Goal: Task Accomplishment & Management: Use online tool/utility

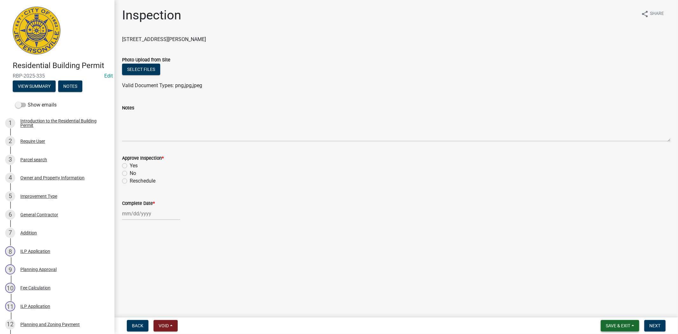
click at [621, 328] on button "Save & Exit" at bounding box center [619, 325] width 38 height 11
click at [616, 313] on button "Save & Exit" at bounding box center [613, 308] width 51 height 15
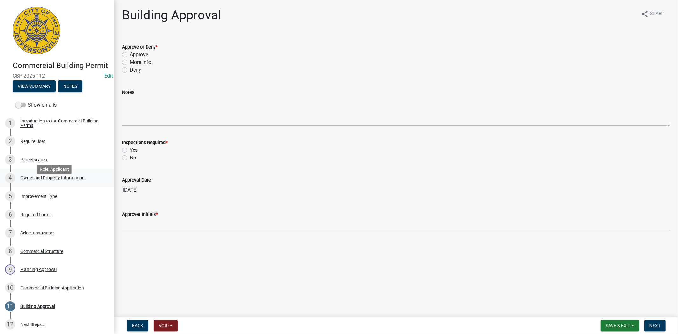
click at [63, 180] on div "Owner and Property Information" at bounding box center [52, 177] width 64 height 4
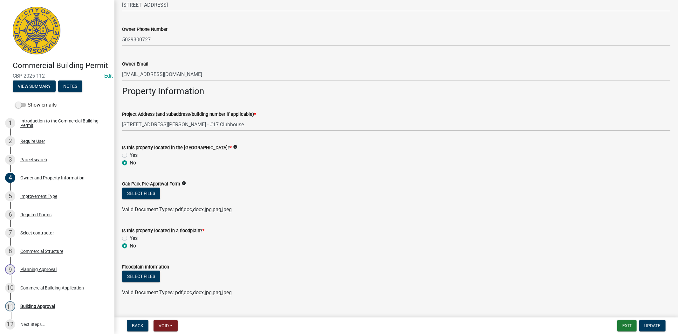
scroll to position [289, 0]
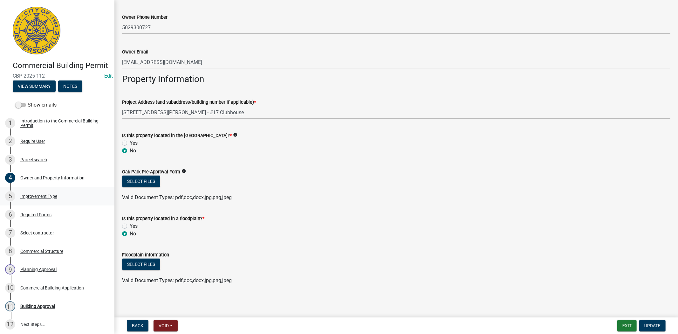
click at [43, 198] on div "Improvement Type" at bounding box center [38, 196] width 37 height 4
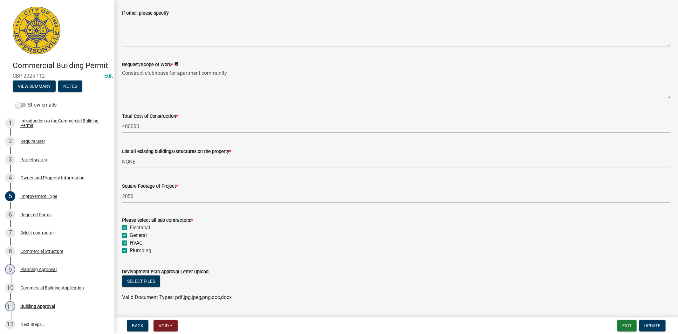
scroll to position [179, 0]
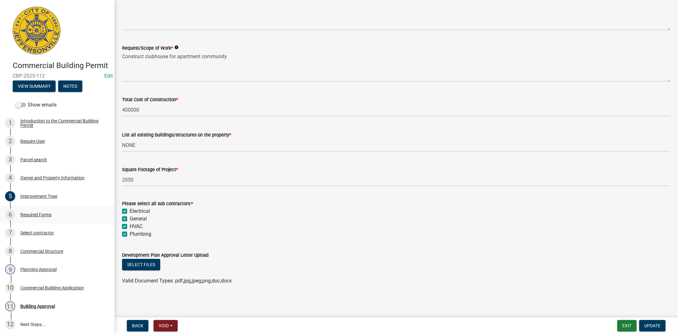
click at [43, 217] on div "Required Forms" at bounding box center [35, 214] width 31 height 4
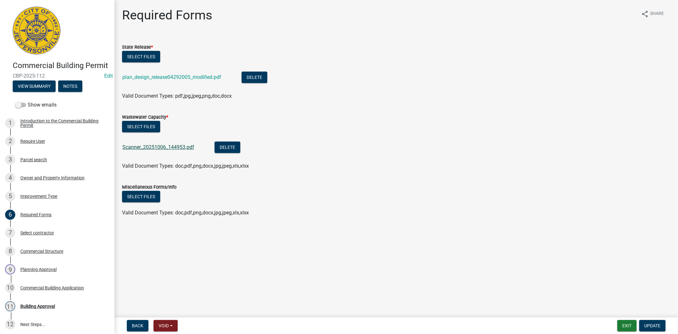
click at [152, 146] on link "Scanner_20251006_144953.pdf" at bounding box center [158, 147] width 72 height 6
click at [152, 77] on link "plan_design_release04292005_modified.pdf" at bounding box center [171, 77] width 99 height 6
click at [631, 323] on button "Exit" at bounding box center [626, 325] width 19 height 11
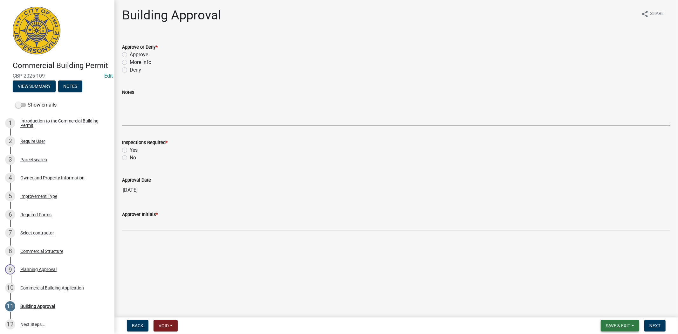
click at [623, 327] on span "Save & Exit" at bounding box center [617, 325] width 24 height 5
click at [621, 311] on button "Save & Exit" at bounding box center [613, 308] width 51 height 15
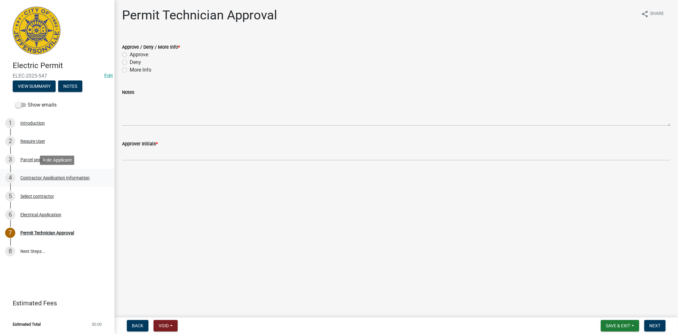
click at [62, 175] on div "Contractor Application Information" at bounding box center [54, 177] width 69 height 4
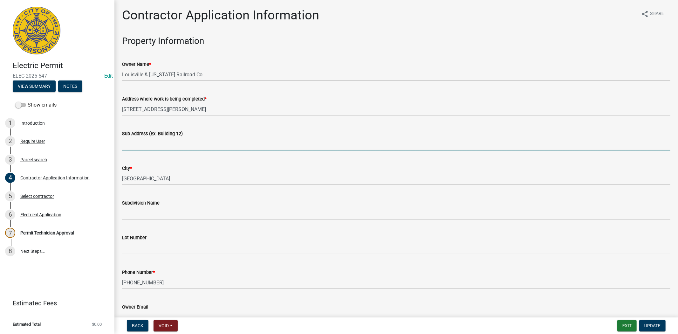
click at [147, 145] on input "Sub Address (Ex. Building 12)" at bounding box center [396, 143] width 548 height 13
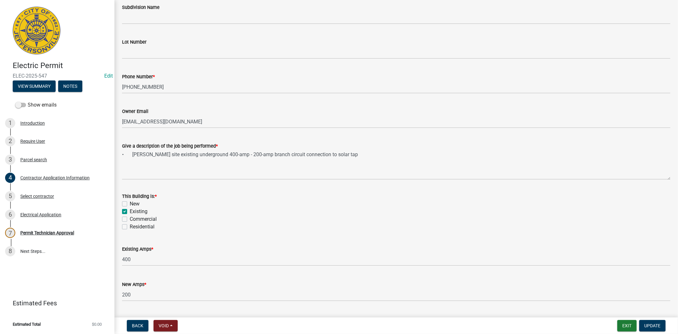
scroll to position [212, 0]
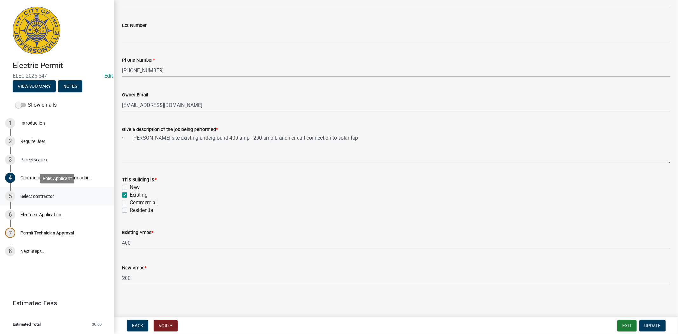
type input "500 Willinger"
click at [39, 194] on div "Select contractor" at bounding box center [37, 196] width 34 height 4
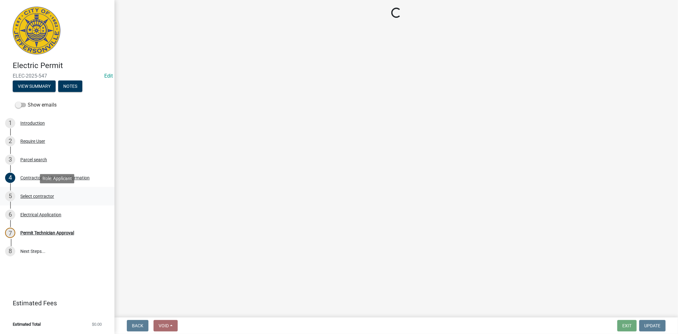
scroll to position [0, 0]
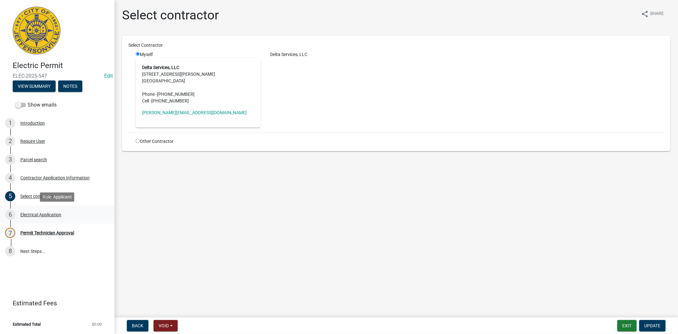
click at [43, 214] on div "Electrical Application" at bounding box center [40, 214] width 41 height 4
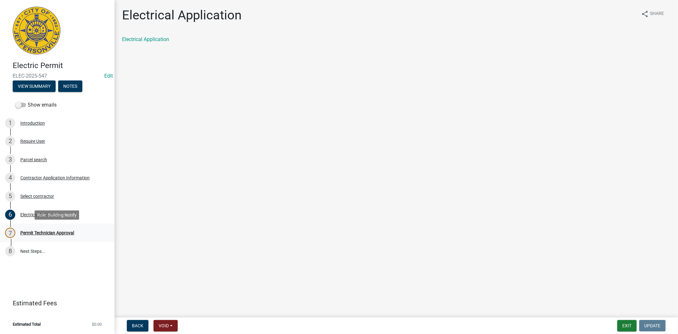
click at [54, 233] on div "Permit Technician Approval" at bounding box center [47, 232] width 54 height 4
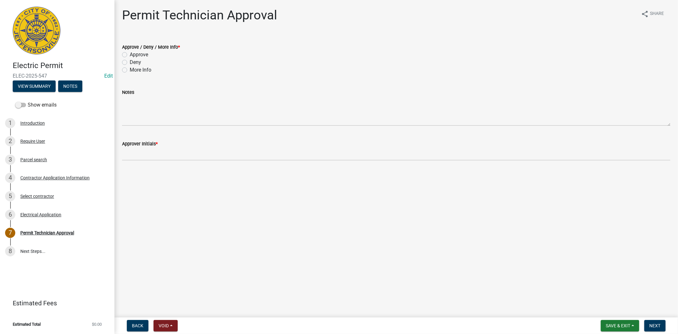
click at [130, 54] on label "Approve" at bounding box center [139, 55] width 18 height 8
click at [130, 54] on input "Approve" at bounding box center [132, 53] width 4 height 4
radio input "true"
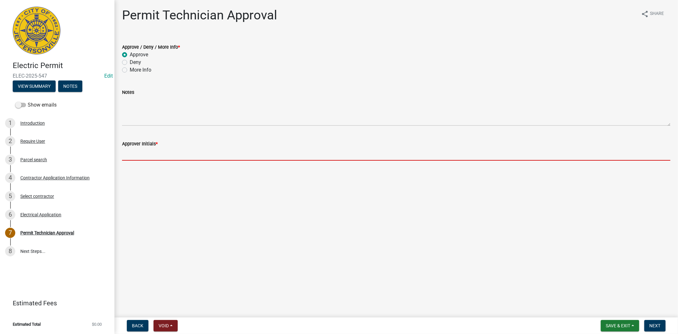
click at [131, 159] on input "Approver Initials *" at bounding box center [396, 153] width 548 height 13
type input "mkf"
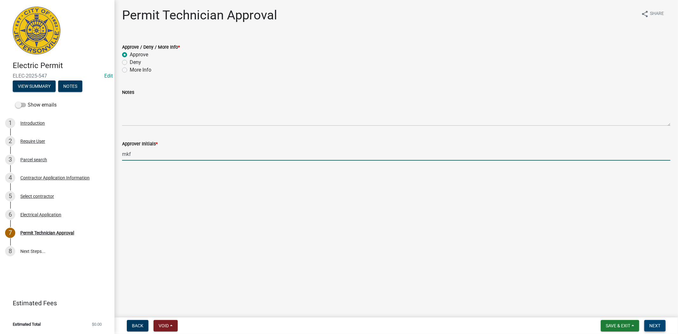
click at [655, 325] on span "Next" at bounding box center [654, 325] width 11 height 5
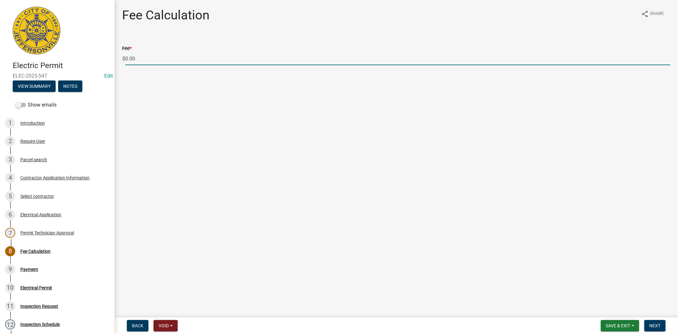
drag, startPoint x: 140, startPoint y: 58, endPoint x: 125, endPoint y: 57, distance: 15.3
click at [125, 57] on input "0.00" at bounding box center [397, 58] width 545 height 13
type input "5"
type input "150.00"
click at [662, 323] on button "Next" at bounding box center [654, 325] width 21 height 11
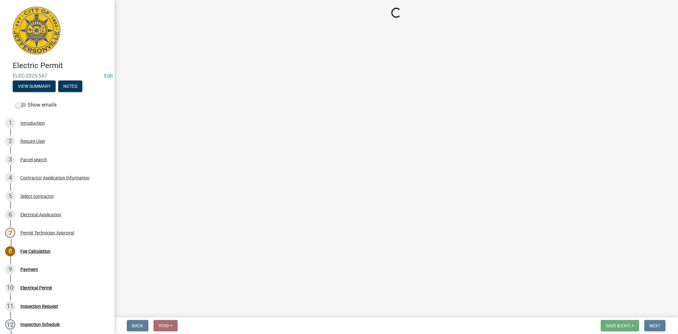
select select "3: 3"
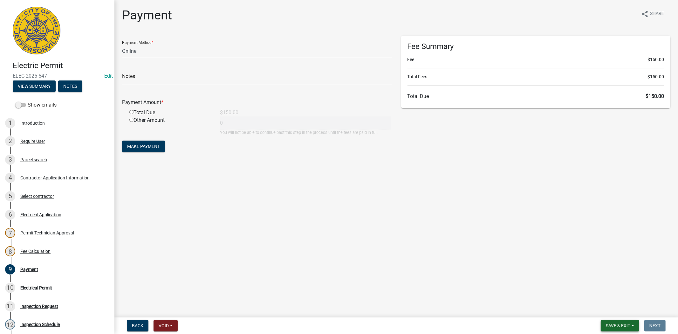
click at [618, 325] on span "Save & Exit" at bounding box center [617, 325] width 24 height 5
click at [617, 312] on button "Save & Exit" at bounding box center [613, 308] width 51 height 15
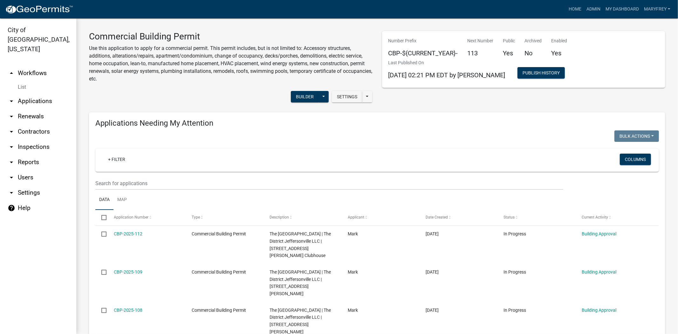
click at [34, 124] on link "arrow_drop_down Contractors" at bounding box center [38, 131] width 76 height 15
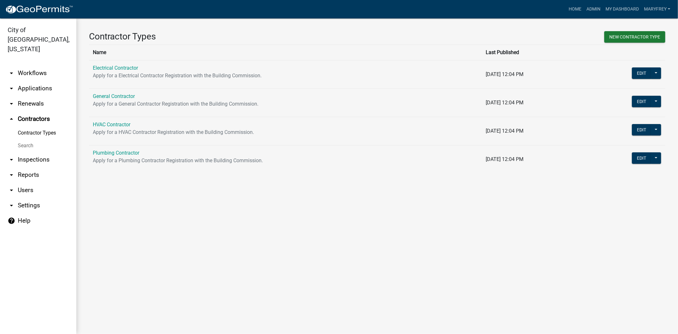
click at [40, 65] on link "arrow_drop_down Workflows" at bounding box center [38, 72] width 76 height 15
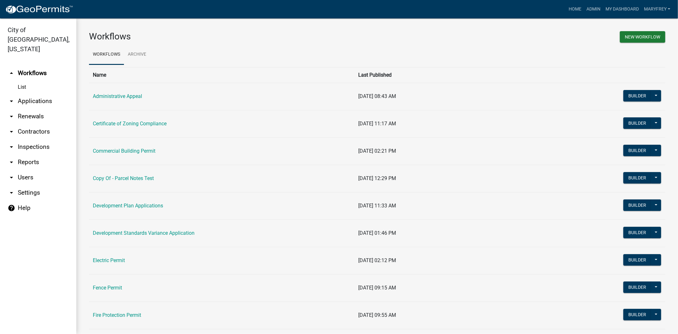
click at [124, 154] on td "Commercial Building Permit" at bounding box center [222, 150] width 266 height 27
click at [126, 152] on link "Commercial Building Permit" at bounding box center [124, 151] width 63 height 6
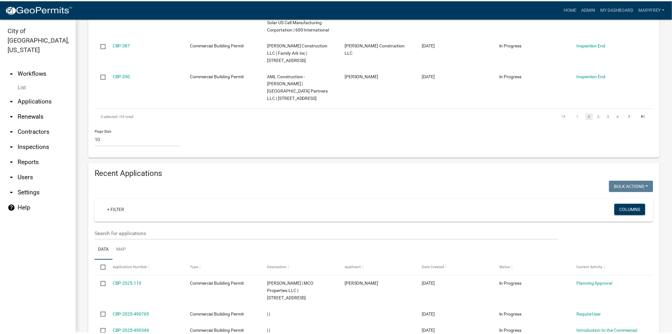
scroll to position [474, 0]
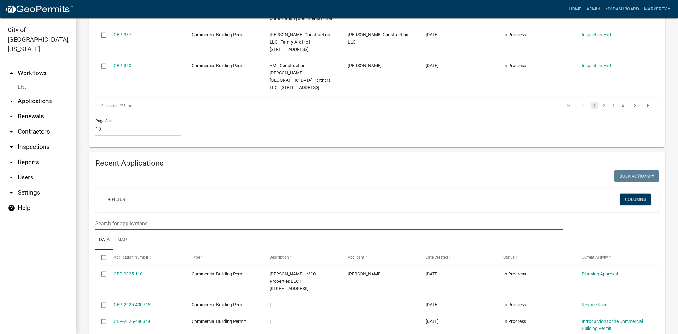
click at [106, 217] on input "text" at bounding box center [329, 223] width 468 height 13
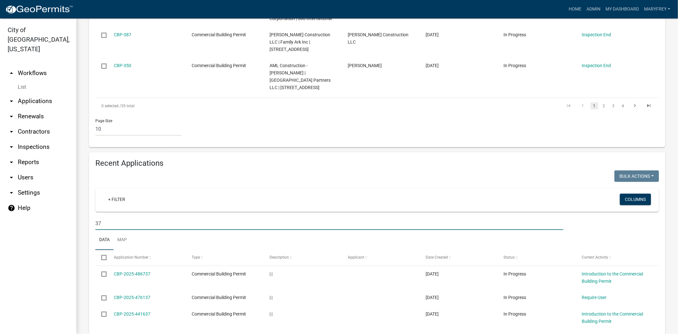
drag, startPoint x: 105, startPoint y: 173, endPoint x: 90, endPoint y: 173, distance: 14.6
click at [91, 217] on div "37" at bounding box center [329, 223] width 477 height 13
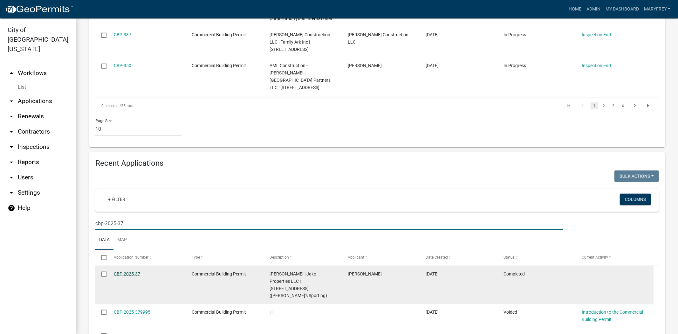
type input "cbp-2025-37"
click at [123, 271] on link "CBP-2025-37" at bounding box center [127, 273] width 26 height 5
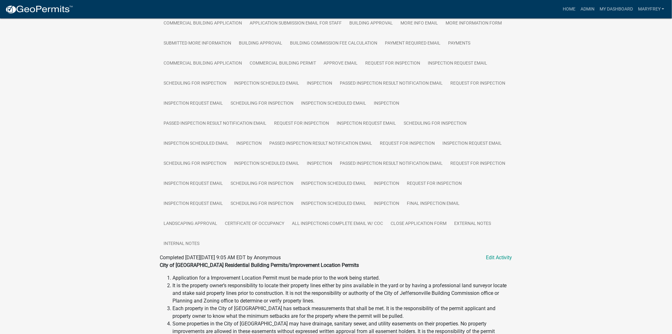
scroll to position [168, 0]
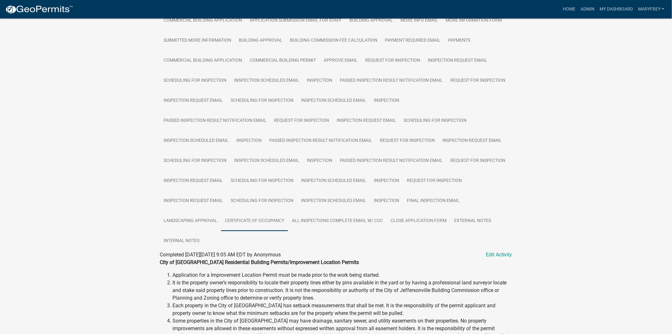
click at [256, 221] on link "Certificate of Occupancy" at bounding box center [254, 221] width 67 height 20
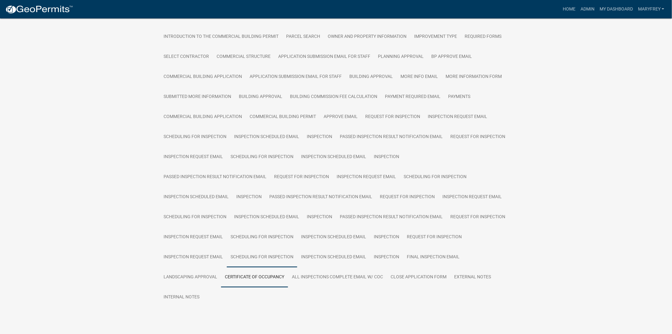
scroll to position [129, 0]
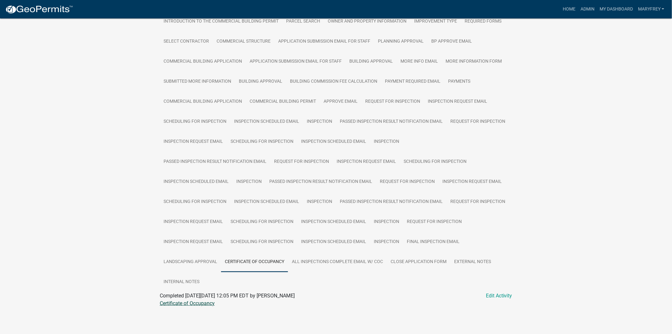
click at [183, 302] on link "Certificate of Occupancy" at bounding box center [187, 303] width 55 height 6
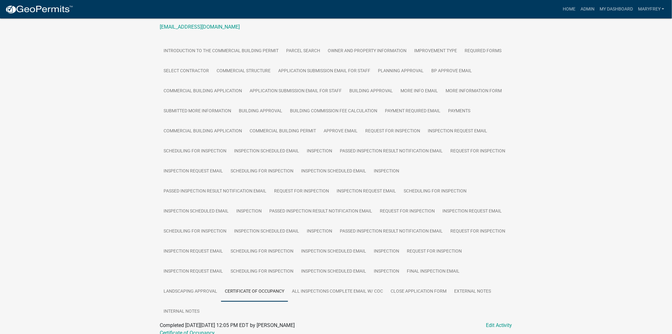
scroll to position [96, 0]
click at [188, 67] on link "Select contractor" at bounding box center [186, 73] width 53 height 20
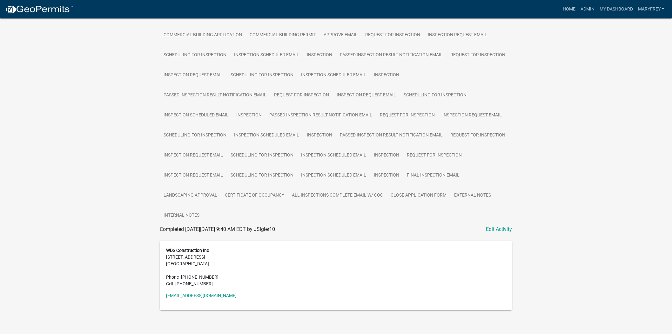
scroll to position [198, 0]
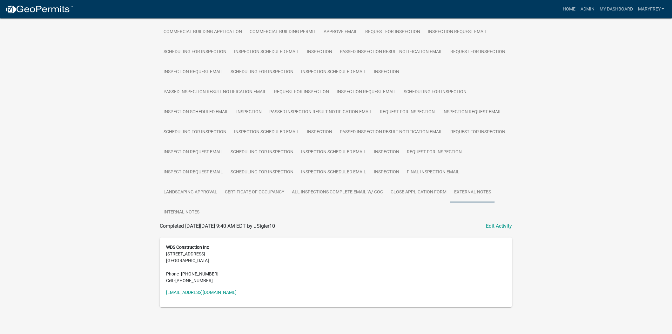
click at [457, 187] on link "External Notes" at bounding box center [472, 192] width 44 height 20
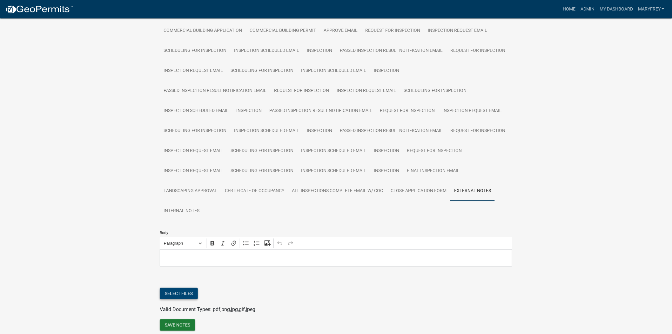
click at [176, 296] on button "Select files" at bounding box center [179, 292] width 38 height 11
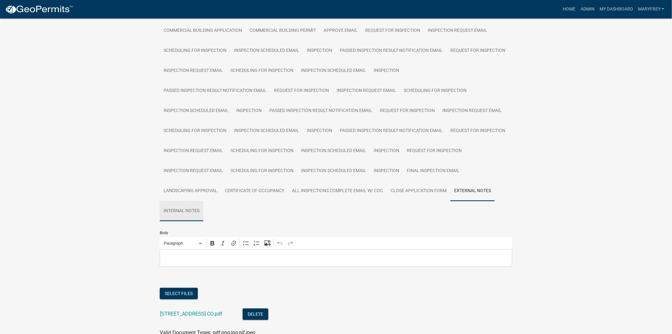
click at [193, 213] on link "Internal Notes" at bounding box center [182, 211] width 44 height 20
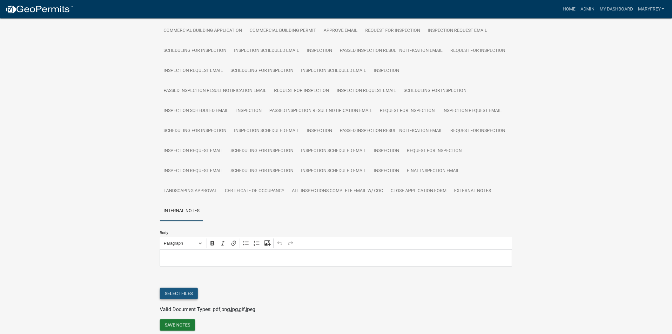
click at [188, 293] on button "Select files" at bounding box center [179, 292] width 38 height 11
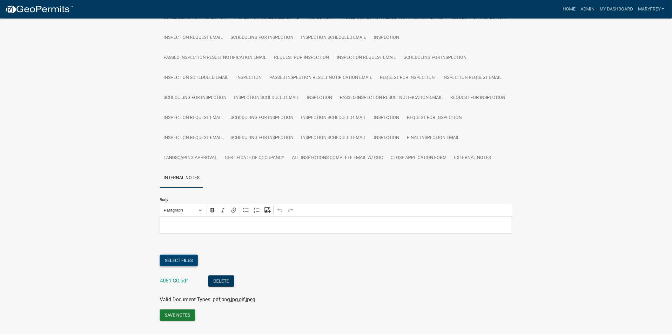
scroll to position [248, 0]
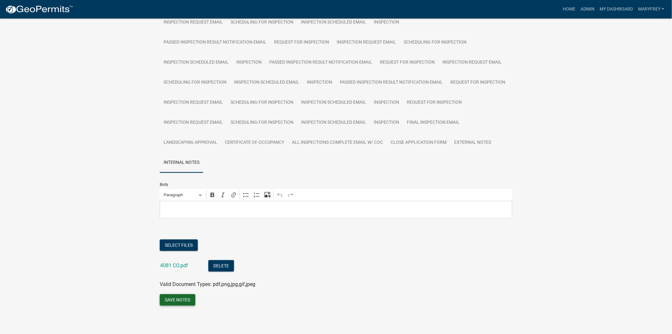
click at [183, 303] on button "Save Notes" at bounding box center [178, 299] width 36 height 11
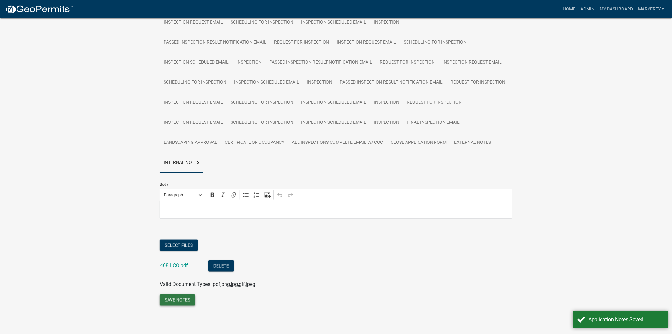
click at [180, 299] on button "Save Notes" at bounding box center [178, 299] width 36 height 11
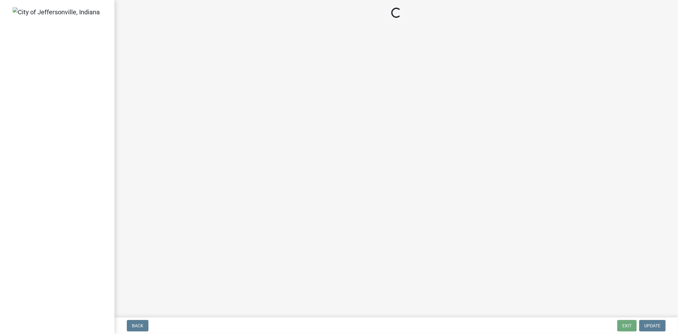
select select "3: 3"
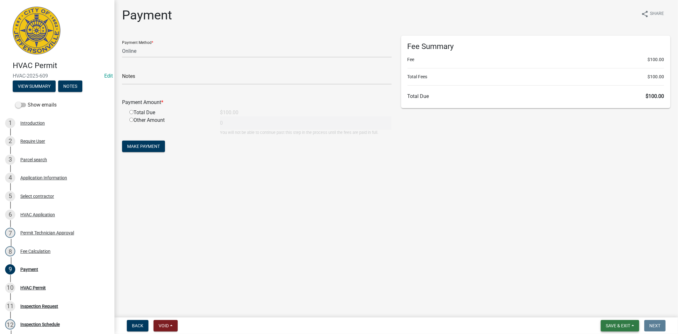
click at [619, 325] on span "Save & Exit" at bounding box center [617, 325] width 24 height 5
click at [612, 305] on button "Save & Exit" at bounding box center [613, 308] width 51 height 15
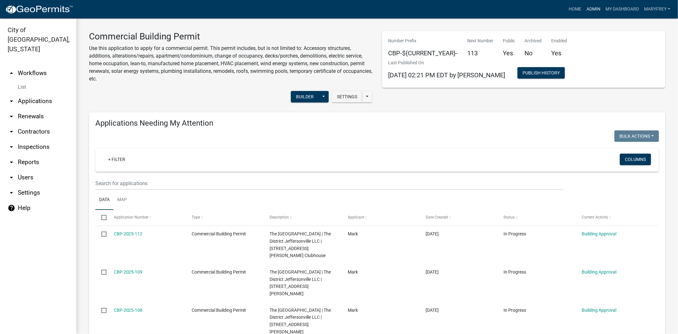
click at [595, 10] on link "Admin" at bounding box center [593, 9] width 19 height 12
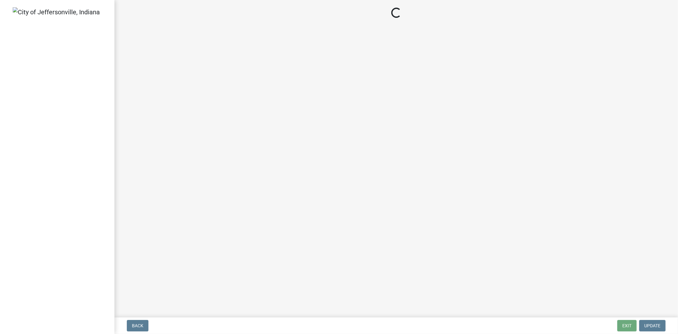
select select "3: 3"
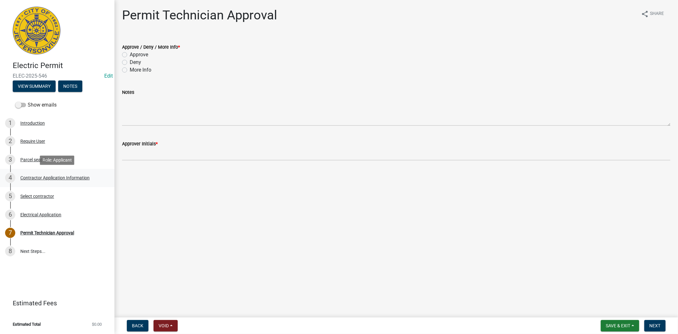
click at [56, 179] on div "Contractor Application Information" at bounding box center [54, 177] width 69 height 4
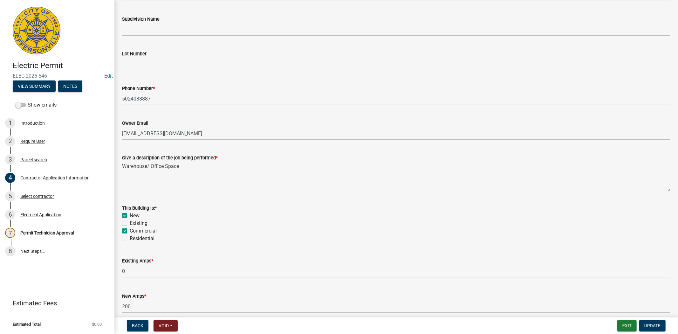
scroll to position [212, 0]
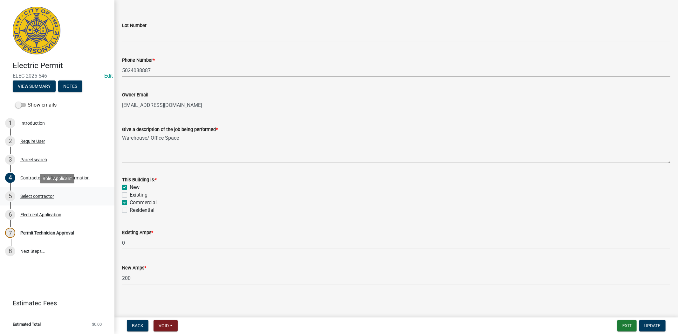
click at [51, 195] on div "Select contractor" at bounding box center [37, 196] width 34 height 4
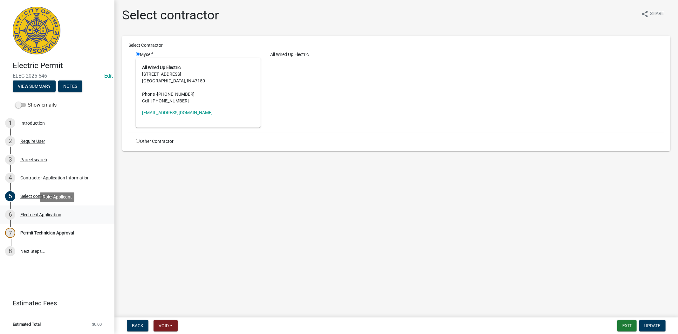
click at [45, 213] on div "Electrical Application" at bounding box center [40, 214] width 41 height 4
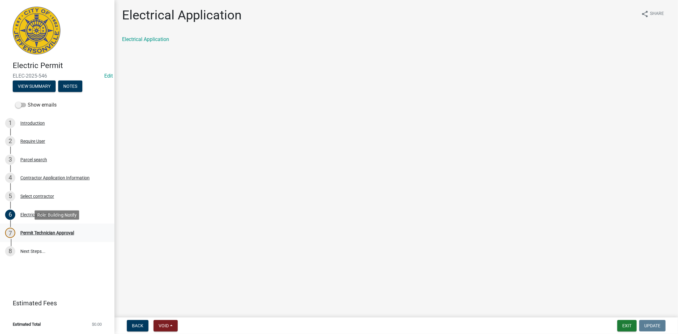
click at [44, 230] on div "Permit Technician Approval" at bounding box center [47, 232] width 54 height 4
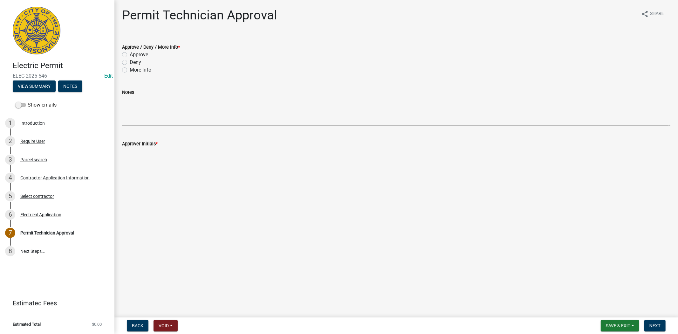
click at [130, 52] on label "Approve" at bounding box center [139, 55] width 18 height 8
click at [130, 52] on input "Approve" at bounding box center [132, 53] width 4 height 4
radio input "true"
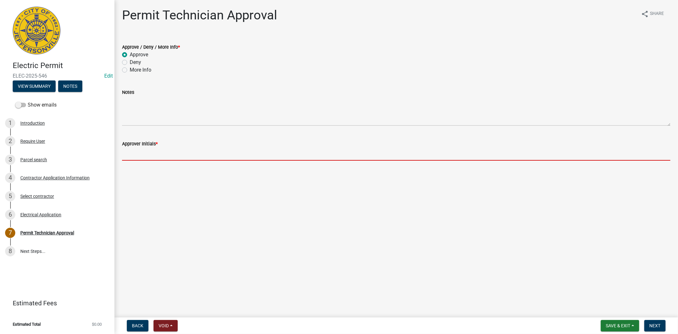
click at [138, 153] on input "Approver Initials *" at bounding box center [396, 153] width 548 height 13
type input "mkf"
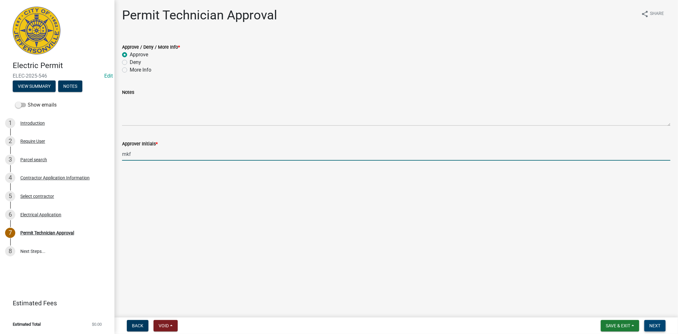
click at [658, 324] on span "Next" at bounding box center [654, 325] width 11 height 5
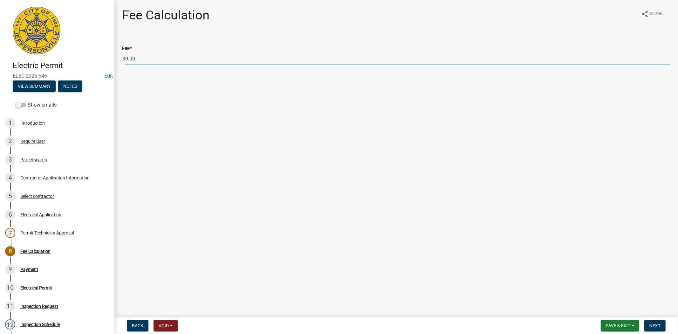
drag, startPoint x: 136, startPoint y: 57, endPoint x: 124, endPoint y: 57, distance: 11.4
click at [124, 57] on div "$ 0.00" at bounding box center [396, 58] width 548 height 13
type input "150.00"
click at [657, 321] on button "Next" at bounding box center [654, 325] width 21 height 11
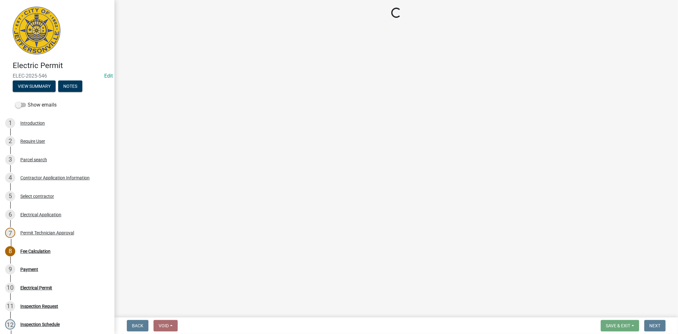
select select "3: 3"
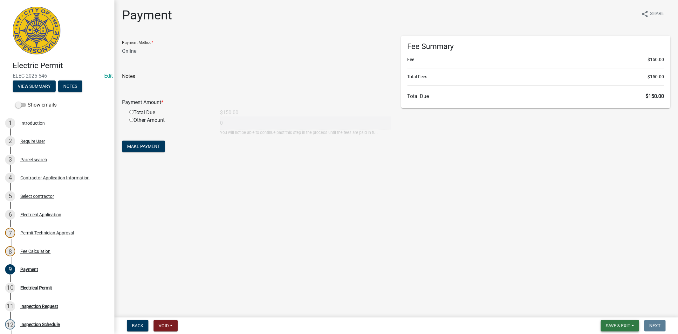
click at [621, 324] on span "Save & Exit" at bounding box center [617, 325] width 24 height 5
click at [618, 316] on button "Save & Exit" at bounding box center [613, 308] width 51 height 15
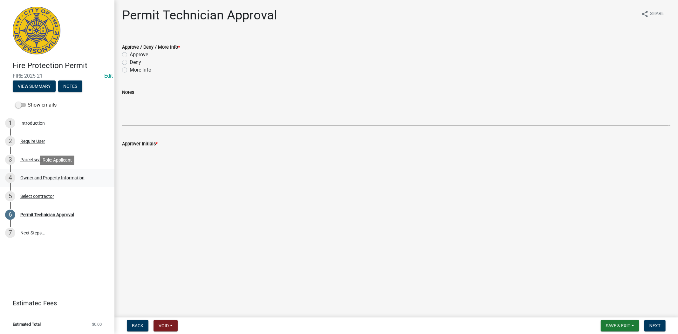
click at [56, 177] on div "Owner and Property Information" at bounding box center [52, 177] width 64 height 4
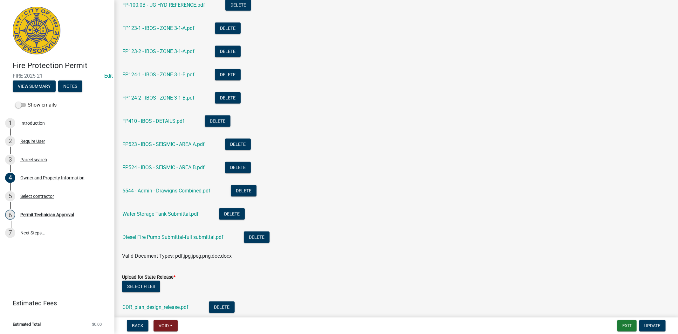
scroll to position [1053, 0]
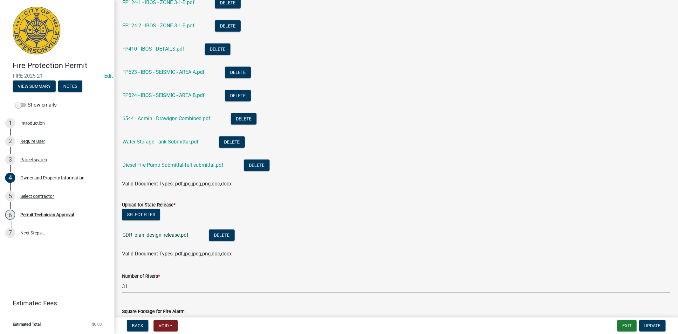
click at [156, 232] on link "CDR_plan_design_release.pdf" at bounding box center [155, 235] width 66 height 6
click at [627, 326] on button "Exit" at bounding box center [626, 325] width 19 height 11
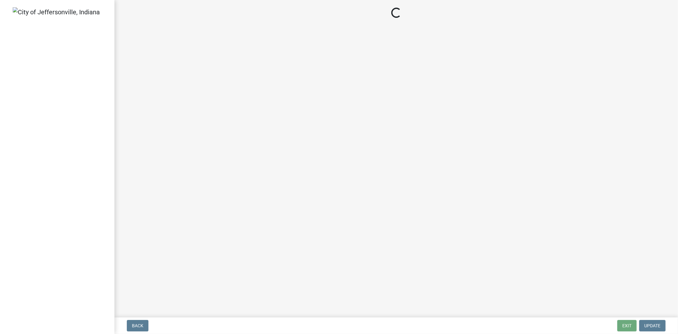
select select "3: 3"
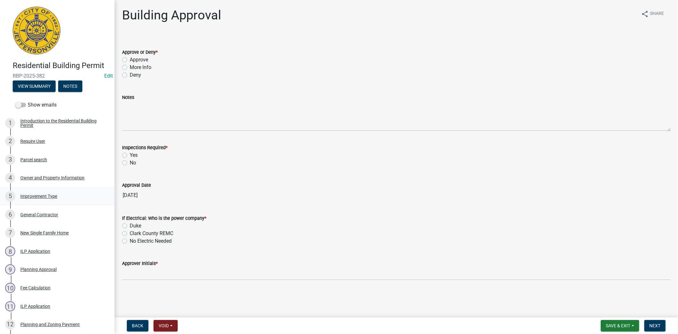
click at [37, 196] on div "Improvement Type" at bounding box center [38, 196] width 37 height 4
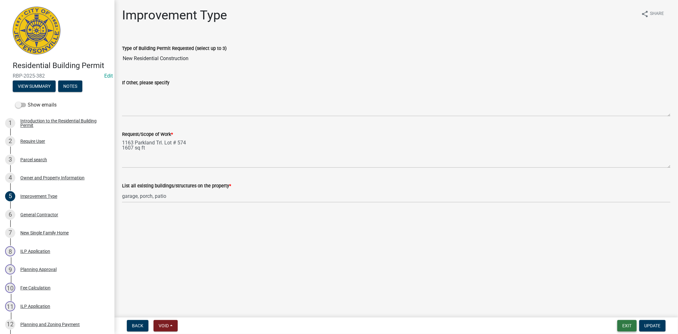
click at [623, 326] on button "Exit" at bounding box center [626, 325] width 19 height 11
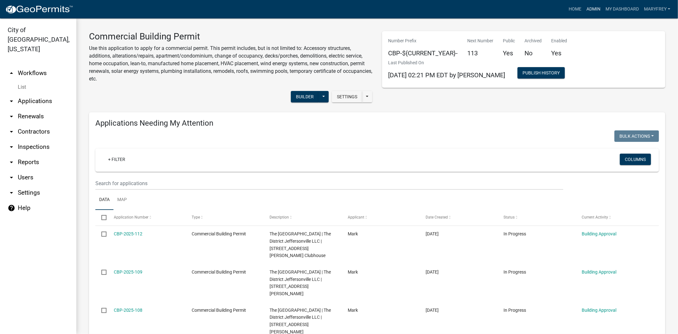
click at [586, 12] on link "Admin" at bounding box center [593, 9] width 19 height 12
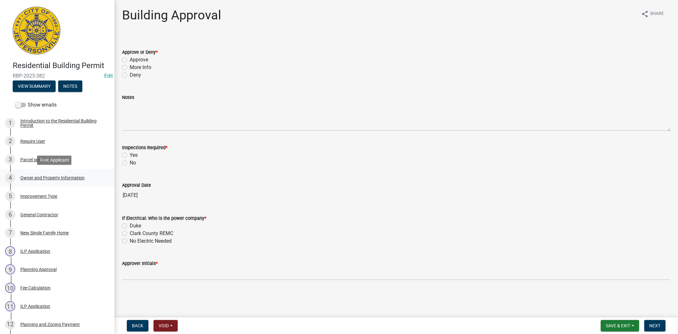
click at [58, 179] on div "Owner and Property Information" at bounding box center [52, 177] width 64 height 4
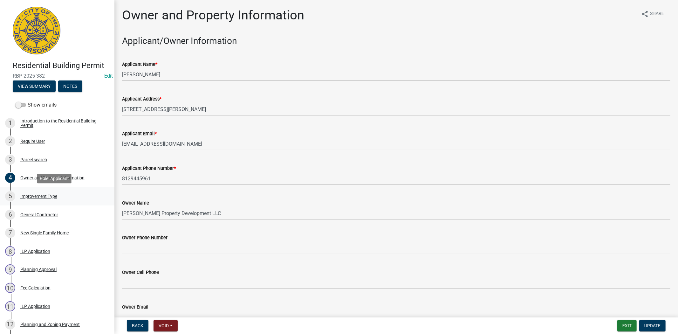
click at [33, 196] on div "Improvement Type" at bounding box center [38, 196] width 37 height 4
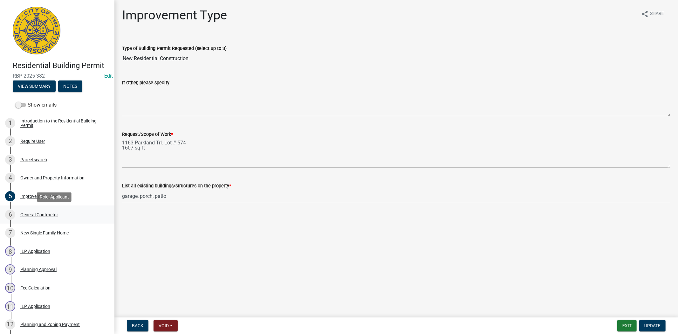
click at [42, 215] on div "General Contractor" at bounding box center [39, 214] width 38 height 4
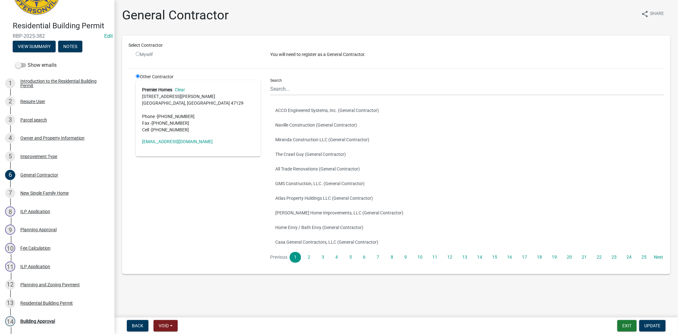
scroll to position [51, 0]
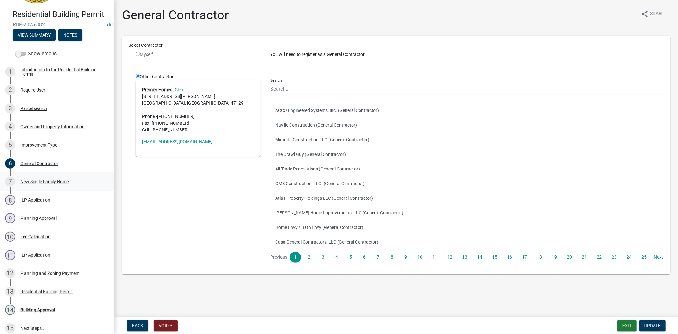
click at [53, 182] on div "New Single Family Home" at bounding box center [44, 181] width 48 height 4
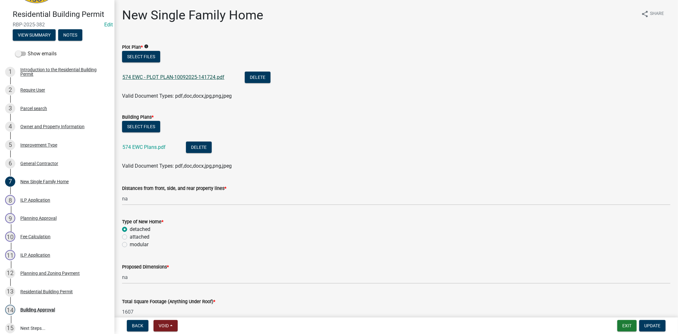
click at [182, 80] on link "574 EWC - PLOT PLAN-10092025-141724.pdf" at bounding box center [173, 77] width 102 height 6
click at [148, 146] on link "574 EWC Plans.pdf" at bounding box center [143, 147] width 43 height 6
click at [56, 182] on div "New Single Family Home" at bounding box center [44, 181] width 48 height 4
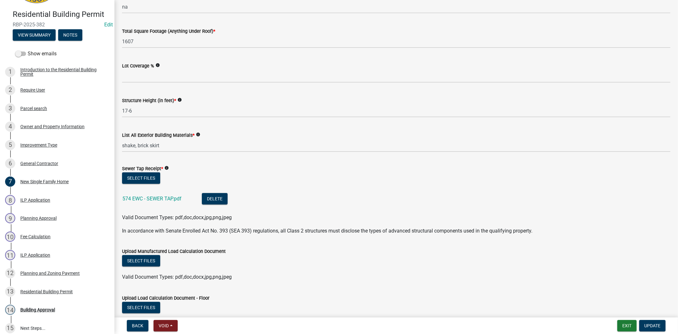
scroll to position [264, 0]
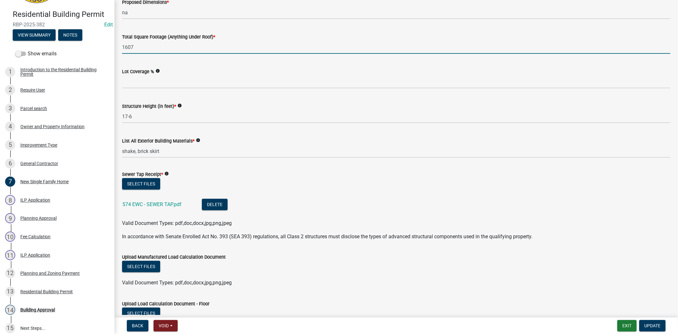
drag, startPoint x: 137, startPoint y: 47, endPoint x: 121, endPoint y: 46, distance: 16.2
click at [121, 46] on div "Total Square Footage (Anything Under Roof) * 1607" at bounding box center [395, 39] width 557 height 30
type input "1940"
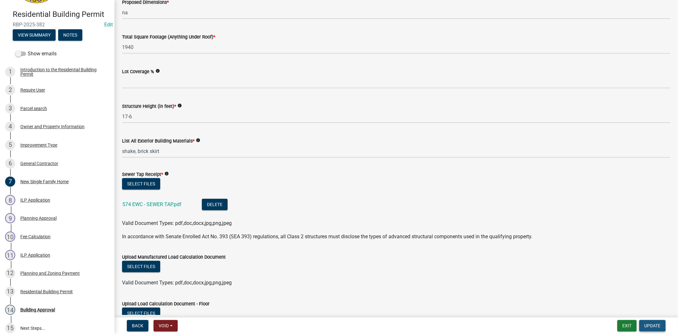
click at [650, 326] on span "Update" at bounding box center [652, 325] width 16 height 5
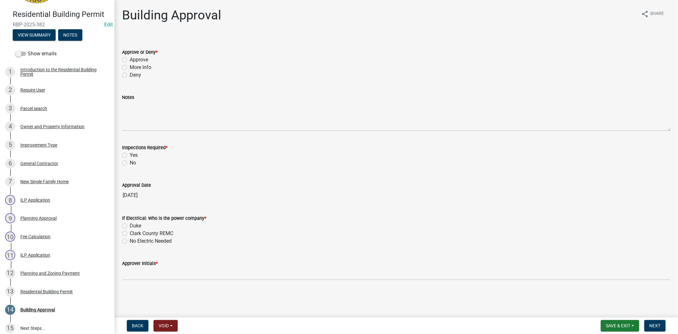
click at [130, 60] on label "Approve" at bounding box center [139, 60] width 18 height 8
click at [130, 60] on input "Approve" at bounding box center [132, 58] width 4 height 4
radio input "true"
click at [130, 153] on label "Yes" at bounding box center [134, 155] width 8 height 8
click at [130, 153] on input "Yes" at bounding box center [132, 153] width 4 height 4
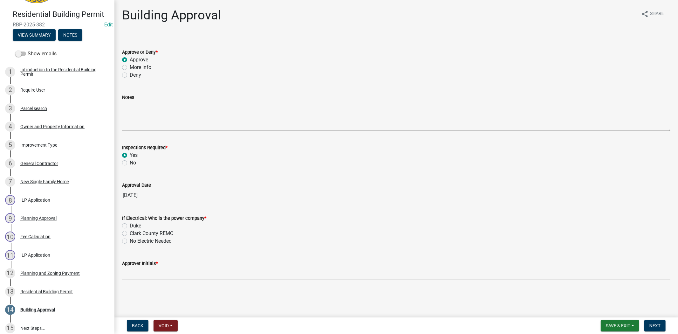
radio input "true"
click at [130, 234] on label "Clark County REMC" at bounding box center [152, 233] width 44 height 8
click at [130, 233] on input "Clark County REMC" at bounding box center [132, 231] width 4 height 4
radio input "true"
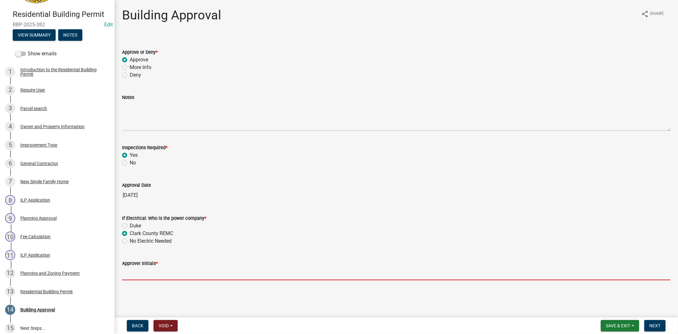
click at [145, 277] on input "Approver Initials *" at bounding box center [396, 273] width 548 height 13
type input "mkf"
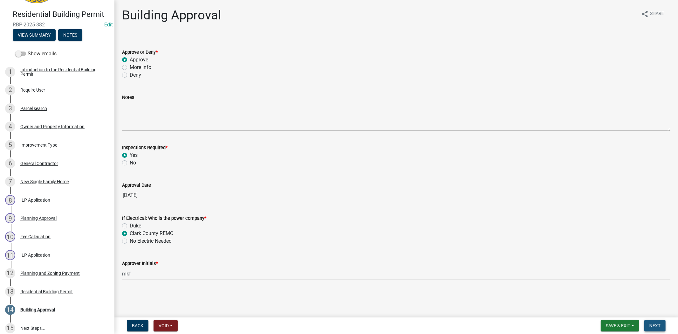
click at [653, 324] on span "Next" at bounding box center [654, 325] width 11 height 5
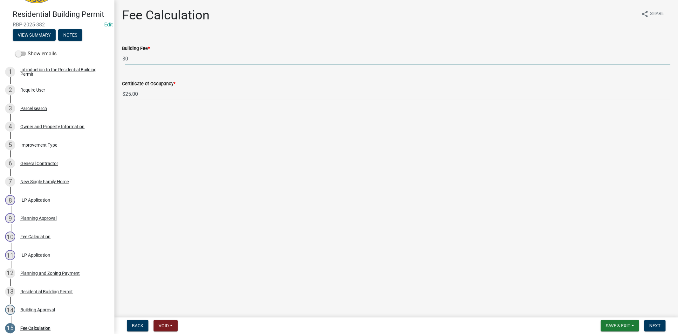
click at [130, 60] on input "0" at bounding box center [397, 58] width 545 height 13
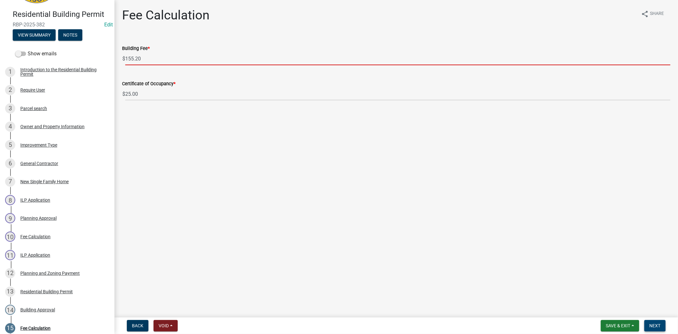
type input "155.20"
click at [658, 327] on button "Next" at bounding box center [654, 325] width 21 height 11
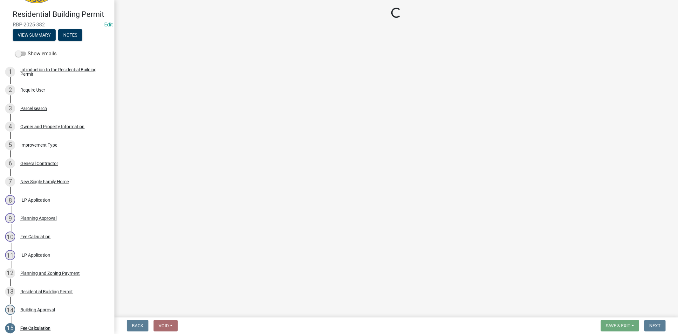
select select "3: 3"
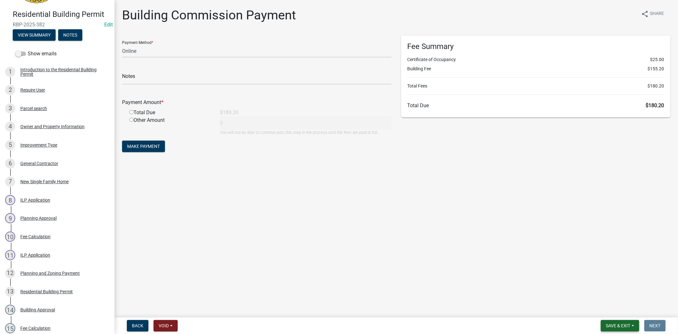
click at [624, 323] on span "Save & Exit" at bounding box center [617, 325] width 24 height 5
click at [614, 309] on button "Save & Exit" at bounding box center [613, 308] width 51 height 15
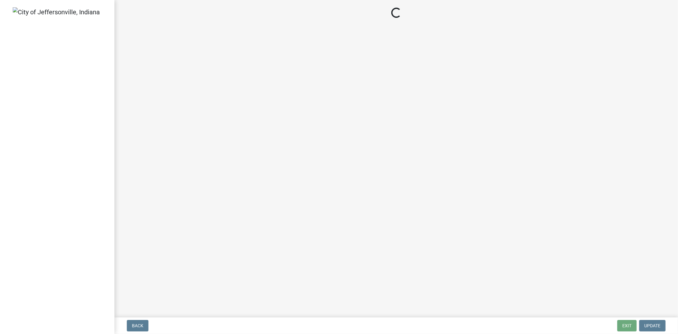
select select "3: 3"
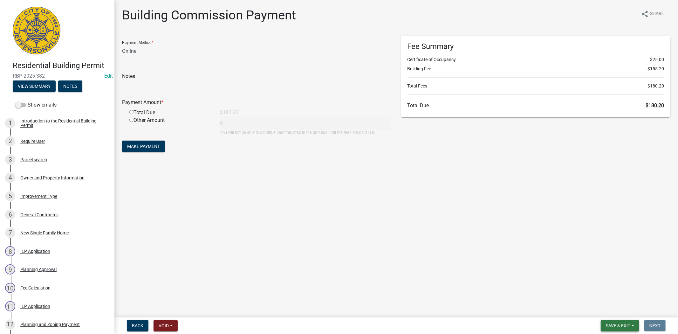
click at [618, 327] on span "Save & Exit" at bounding box center [617, 325] width 24 height 5
click at [615, 313] on button "Save & Exit" at bounding box center [613, 308] width 51 height 15
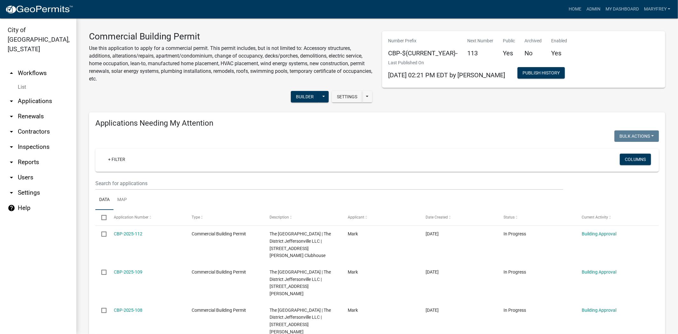
click at [47, 93] on link "arrow_drop_down Applications" at bounding box center [38, 100] width 76 height 15
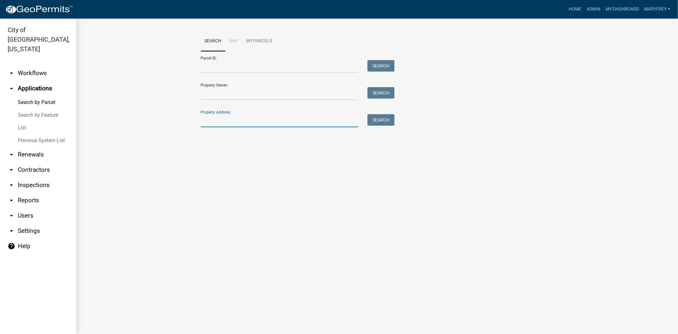
click at [214, 119] on input "Property Address:" at bounding box center [279, 120] width 157 height 13
click at [374, 121] on button "Search" at bounding box center [380, 119] width 27 height 11
drag, startPoint x: 259, startPoint y: 122, endPoint x: 192, endPoint y: 122, distance: 66.4
click at [192, 122] on wm-workflow-application-search-view "Search Map My Parcels Parcel ID: Search Property Owner: Search Property Address…" at bounding box center [377, 92] width 576 height 122
type input "3307 holmans"
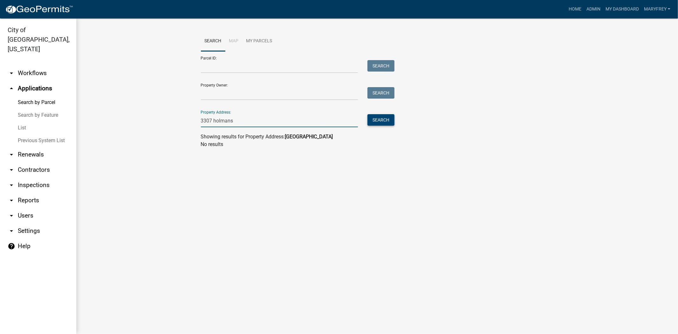
click at [373, 122] on button "Search" at bounding box center [380, 119] width 27 height 11
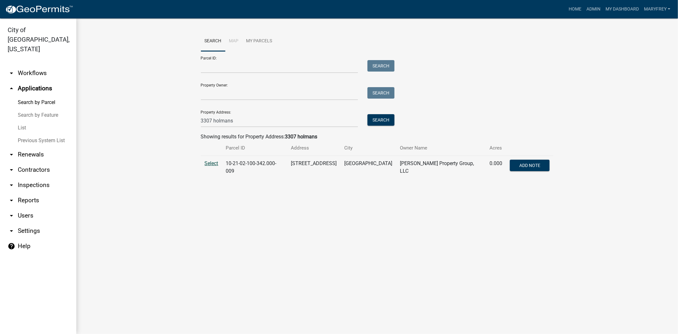
click at [209, 163] on span "Select" at bounding box center [212, 163] width 14 height 6
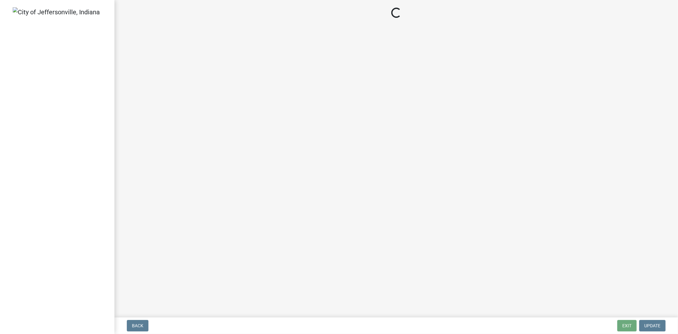
select select "3: 3"
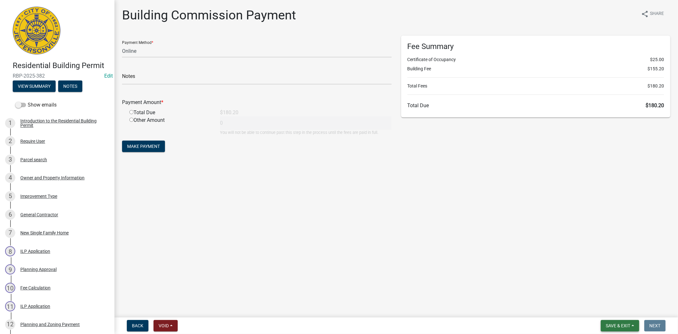
click at [634, 328] on button "Save & Exit" at bounding box center [619, 325] width 38 height 11
click at [622, 312] on button "Save & Exit" at bounding box center [613, 308] width 51 height 15
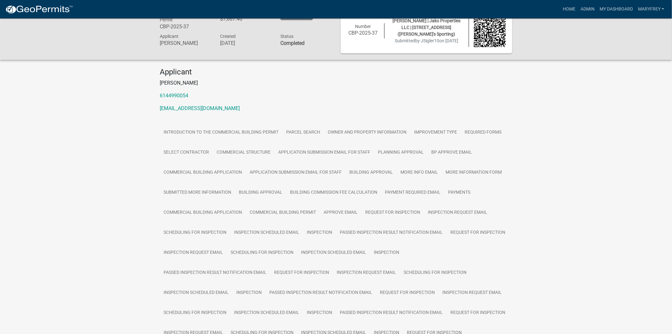
scroll to position [15, 0]
click at [592, 8] on link "Admin" at bounding box center [587, 9] width 19 height 12
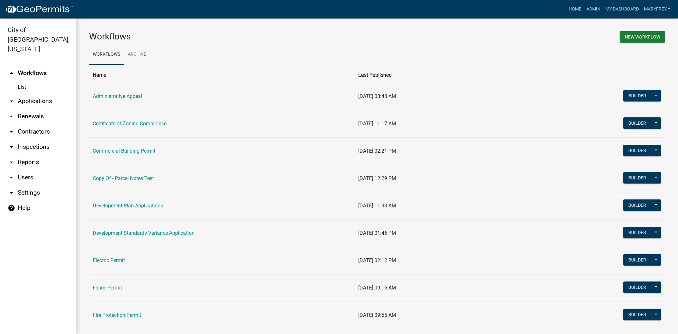
click at [42, 93] on link "arrow_drop_down Applications" at bounding box center [38, 100] width 76 height 15
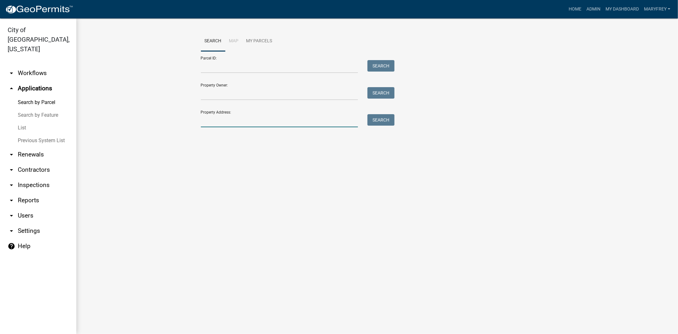
drag, startPoint x: 214, startPoint y: 127, endPoint x: 206, endPoint y: 146, distance: 20.5
click at [214, 127] on input "Property Address:" at bounding box center [279, 120] width 157 height 13
click at [375, 120] on button "Search" at bounding box center [380, 119] width 27 height 11
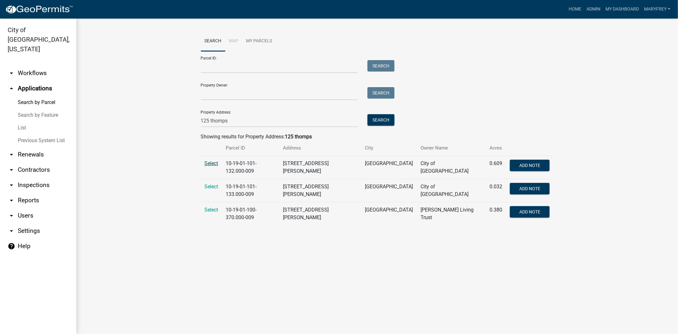
click at [212, 163] on span "Select" at bounding box center [212, 163] width 14 height 6
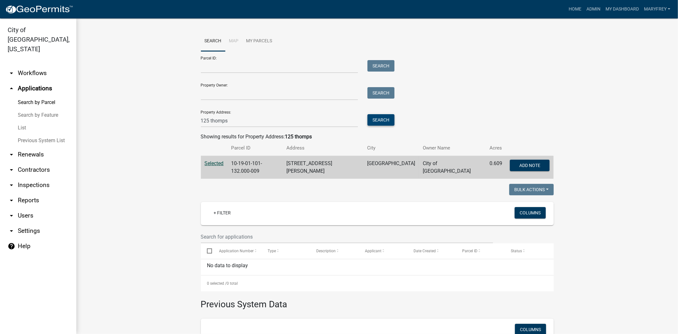
click at [379, 119] on button "Search" at bounding box center [380, 119] width 27 height 11
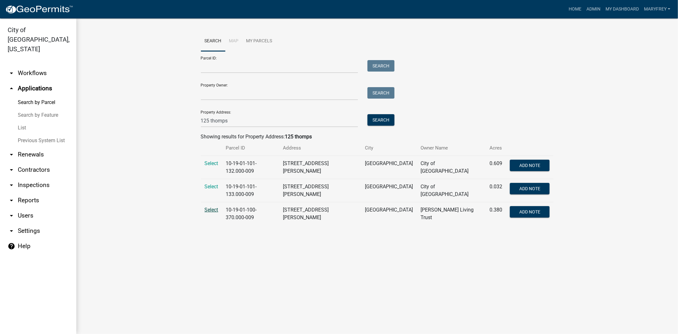
click at [211, 206] on span "Select" at bounding box center [212, 209] width 14 height 6
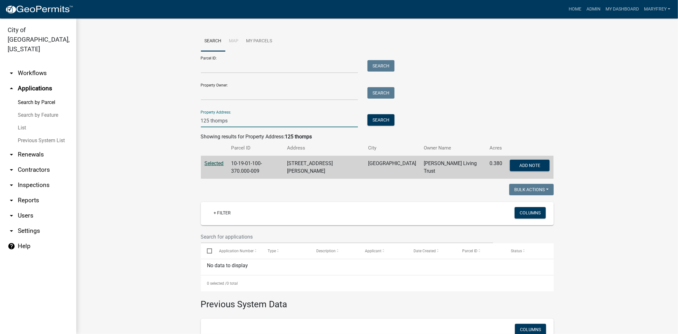
drag, startPoint x: 238, startPoint y: 123, endPoint x: 183, endPoint y: 126, distance: 55.0
click at [183, 126] on wm-workflow-application-search-view "Search Map My Parcels Parcel ID: Search Property Owner: Search Property Address…" at bounding box center [377, 219] width 576 height 376
click at [369, 120] on button "Search" at bounding box center [380, 119] width 27 height 11
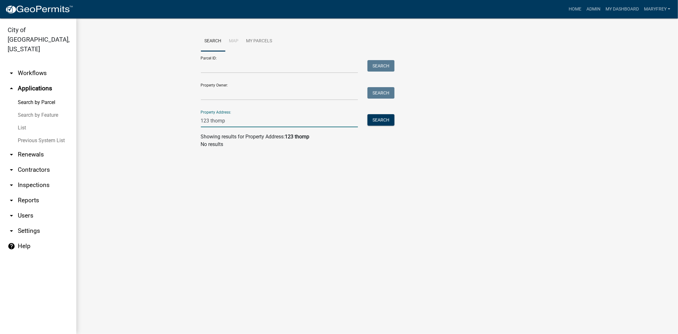
drag, startPoint x: 249, startPoint y: 122, endPoint x: 175, endPoint y: 128, distance: 74.9
click at [175, 128] on wm-workflow-application-search-view "Search Map My Parcels Parcel ID: Search Property Owner: Search Property Address…" at bounding box center [377, 92] width 576 height 122
click at [379, 121] on button "Search" at bounding box center [380, 119] width 27 height 11
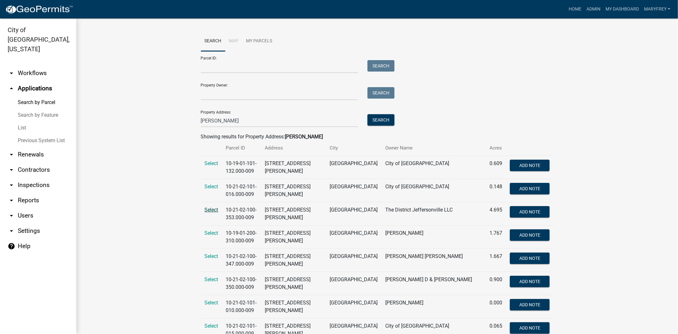
click at [208, 211] on span "Select" at bounding box center [212, 209] width 14 height 6
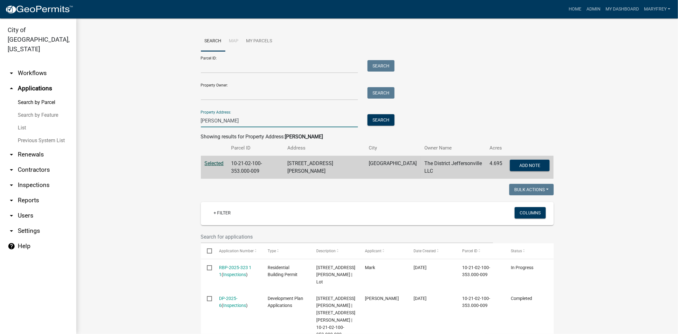
drag, startPoint x: 225, startPoint y: 121, endPoint x: 158, endPoint y: 124, distance: 66.8
click at [156, 122] on wm-workflow-application-search-view "Search Map My Parcels Parcel ID: Search Property Owner: Search Property Address…" at bounding box center [377, 276] width 576 height 491
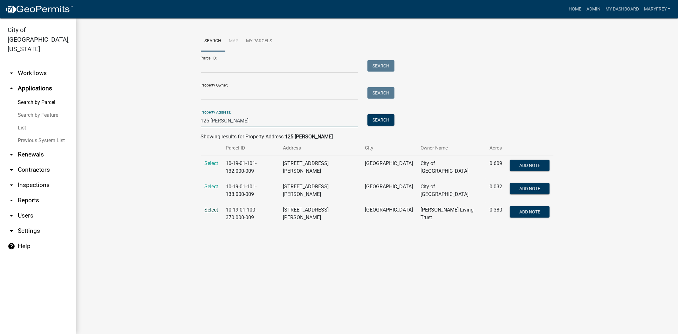
click at [215, 206] on span "Select" at bounding box center [212, 209] width 14 height 6
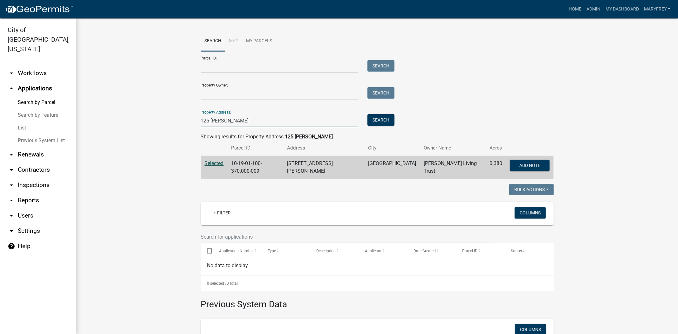
drag, startPoint x: 254, startPoint y: 125, endPoint x: 191, endPoint y: 122, distance: 63.6
click at [191, 122] on wm-workflow-application-search-view "Search Map My Parcels Parcel ID: Search Property Owner: Search Property Address…" at bounding box center [377, 219] width 576 height 376
type input "315 thompson"
click at [375, 119] on button "Search" at bounding box center [380, 119] width 27 height 11
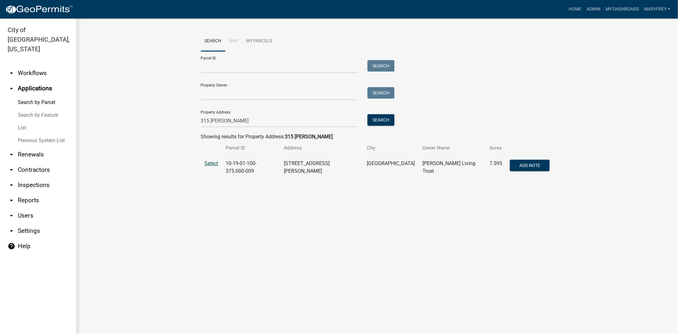
click at [211, 165] on span "Select" at bounding box center [212, 163] width 14 height 6
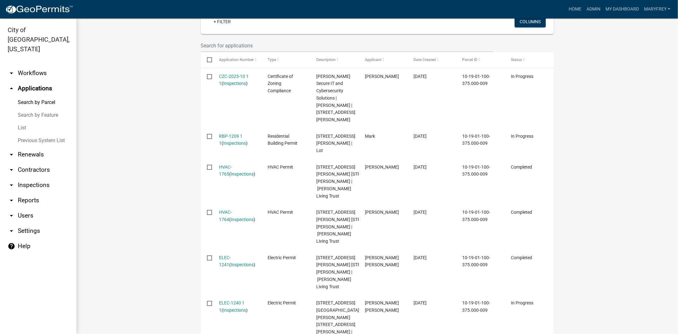
scroll to position [205, 0]
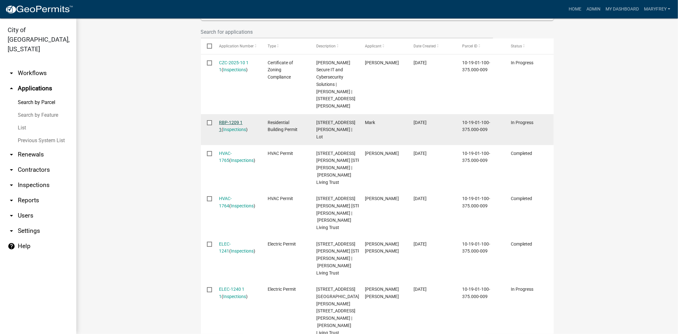
click at [226, 120] on link "RBP-1209 1 1" at bounding box center [231, 126] width 24 height 12
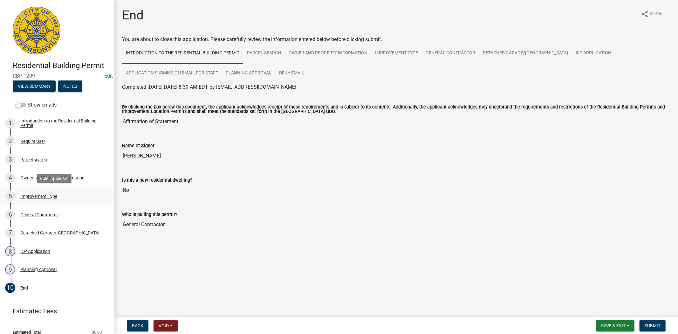
click at [43, 196] on div "Improvement Type" at bounding box center [38, 196] width 37 height 4
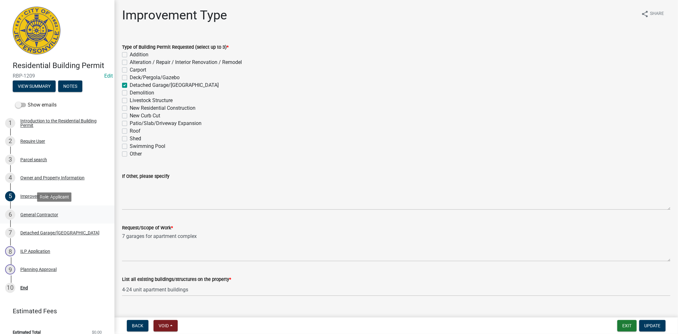
click at [40, 212] on div "General Contractor" at bounding box center [39, 214] width 38 height 4
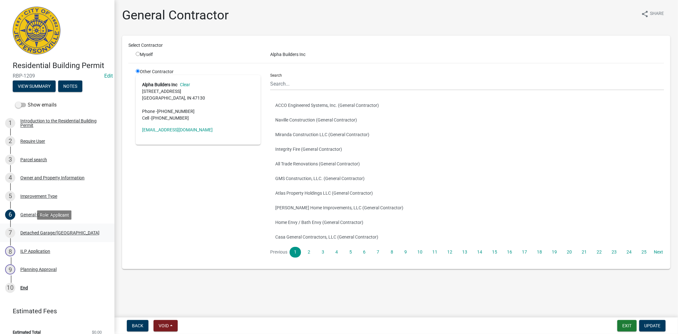
click at [39, 233] on div "Detached Garage/Pole Barn" at bounding box center [59, 232] width 79 height 4
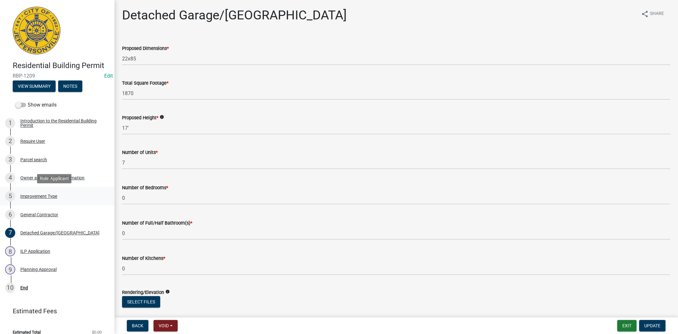
click at [36, 197] on div "Improvement Type" at bounding box center [38, 196] width 37 height 4
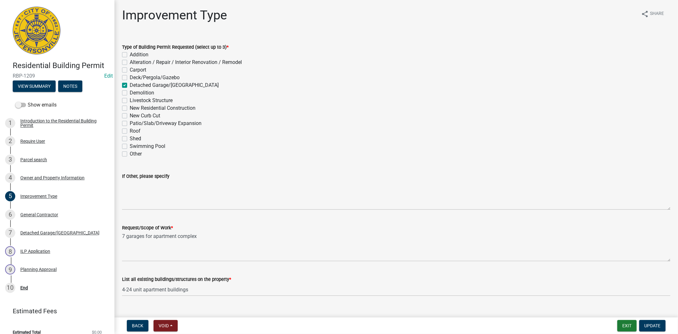
scroll to position [11, 0]
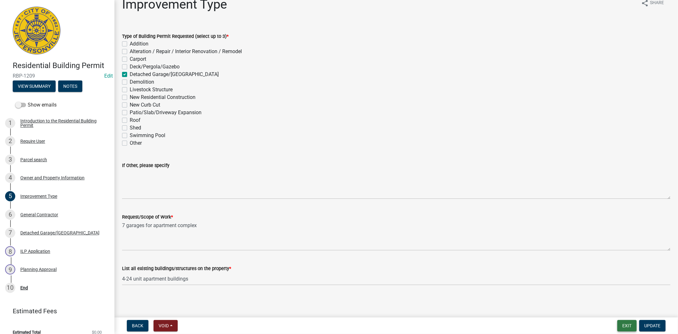
click at [626, 327] on button "Exit" at bounding box center [626, 325] width 19 height 11
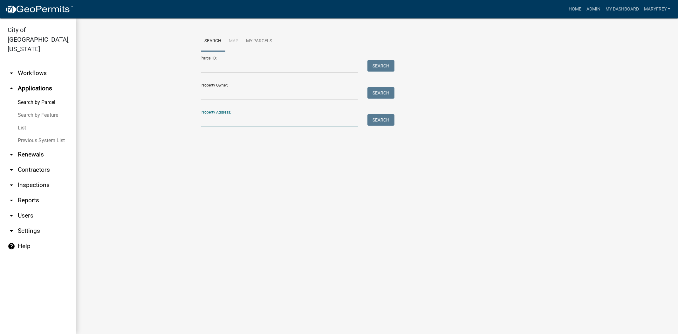
click at [214, 118] on input "Property Address:" at bounding box center [279, 120] width 157 height 13
click at [382, 121] on button "Search" at bounding box center [380, 119] width 27 height 11
drag, startPoint x: 210, startPoint y: 125, endPoint x: 185, endPoint y: 128, distance: 24.9
click at [185, 128] on wm-workflow-application-search-view "Search Map My Parcels Parcel ID: Search Property Owner: Search Property Address…" at bounding box center [377, 92] width 576 height 122
type input "315 thompson"
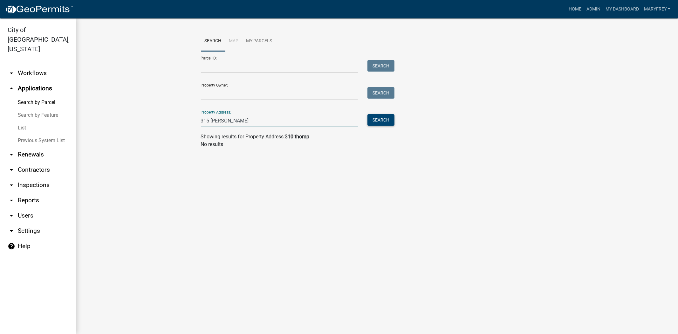
click at [387, 118] on button "Search" at bounding box center [380, 119] width 27 height 11
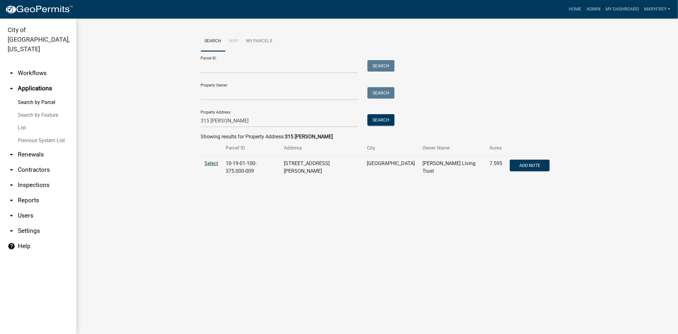
click at [210, 164] on span "Select" at bounding box center [212, 163] width 14 height 6
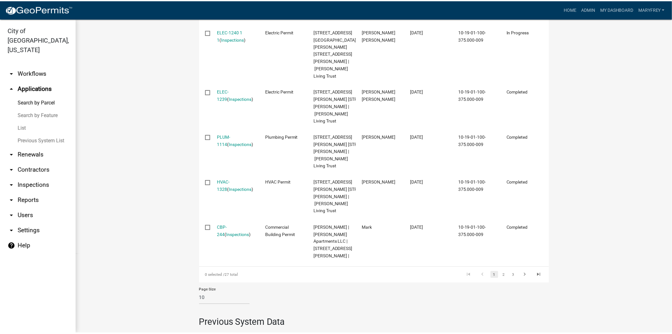
scroll to position [506, 0]
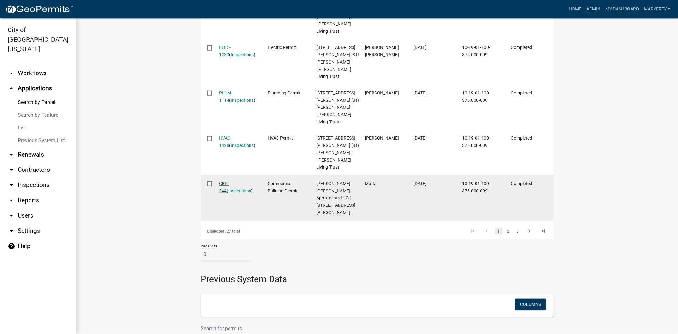
click at [228, 193] on link "CBP-244" at bounding box center [224, 187] width 10 height 12
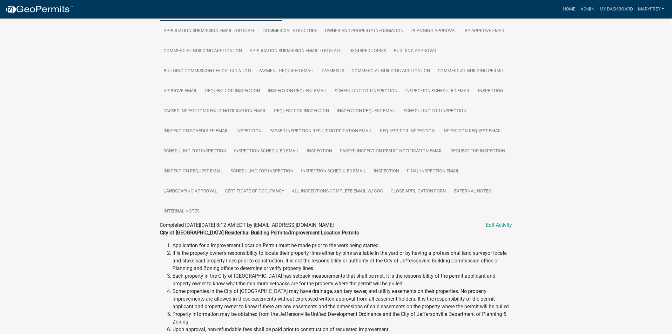
scroll to position [138, 0]
click at [386, 82] on link "Commercial Building Application" at bounding box center [391, 72] width 86 height 20
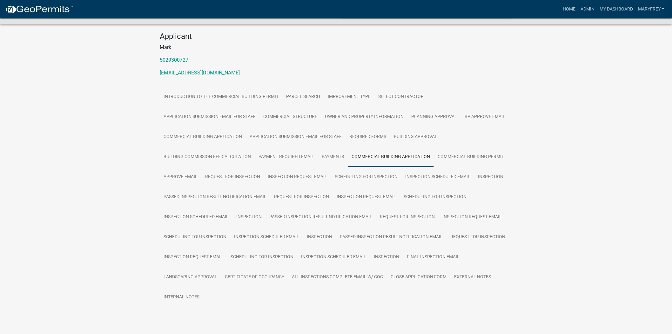
scroll to position [76, 0]
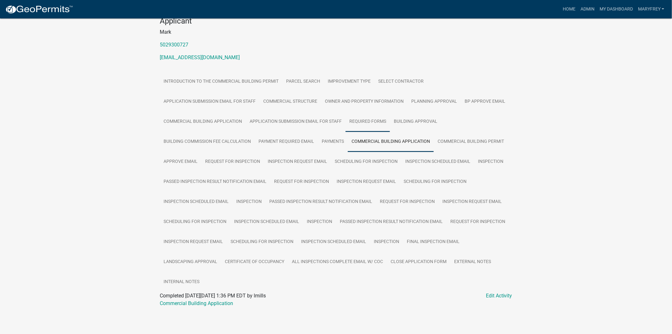
click at [382, 118] on link "Required Forms" at bounding box center [368, 121] width 44 height 20
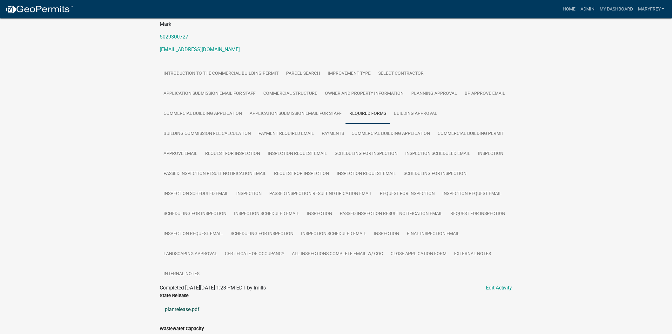
click at [182, 317] on link "planrelease.pdf" at bounding box center [336, 308] width 353 height 15
click at [585, 12] on link "Admin" at bounding box center [587, 9] width 19 height 12
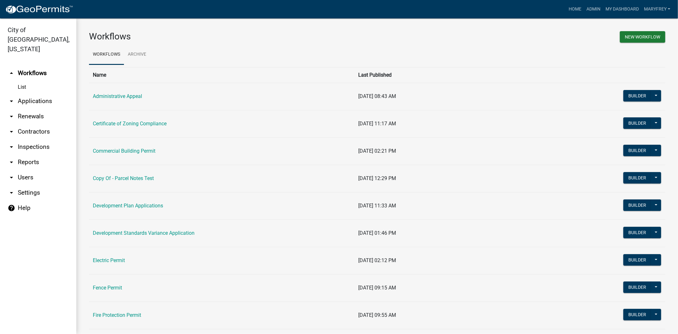
click at [42, 93] on link "arrow_drop_down Applications" at bounding box center [38, 100] width 76 height 15
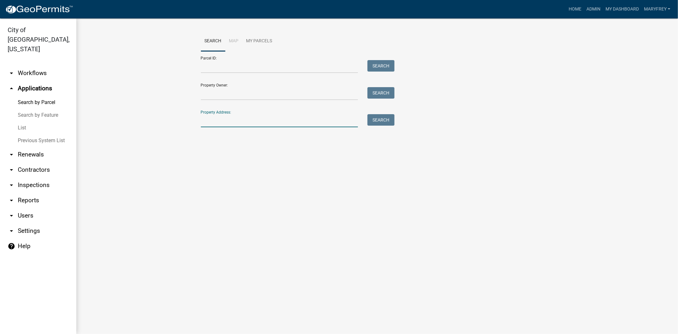
click at [234, 127] on input "Property Address:" at bounding box center [279, 120] width 157 height 13
type input "315 thompson"
click at [377, 119] on button "Search" at bounding box center [380, 119] width 27 height 11
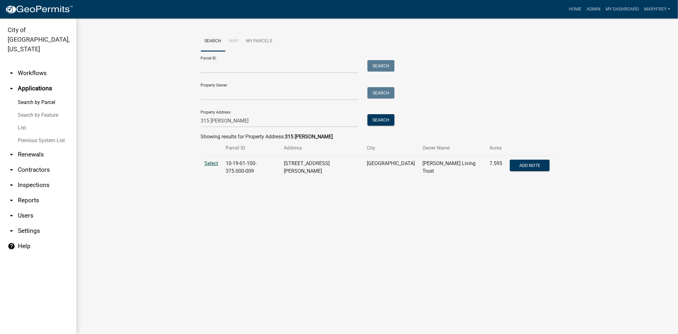
click at [218, 164] on span "Select" at bounding box center [212, 163] width 14 height 6
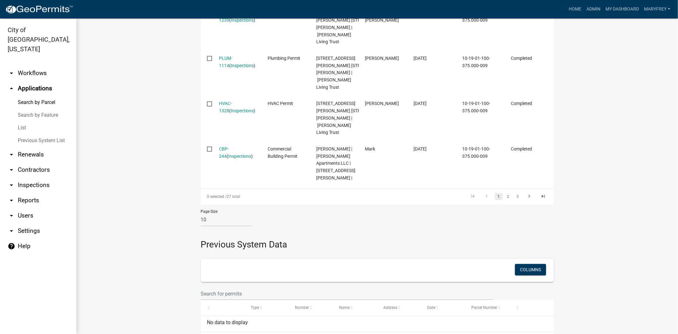
scroll to position [556, 0]
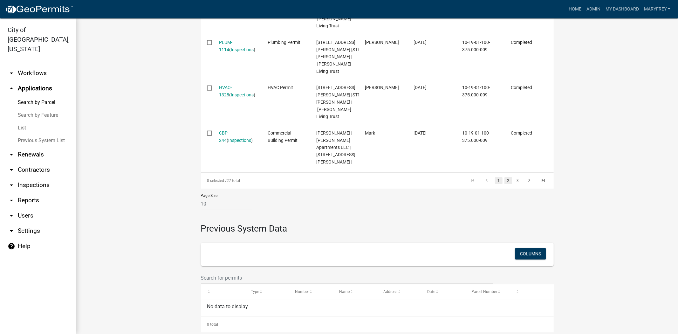
click at [504, 184] on link "2" at bounding box center [508, 180] width 8 height 7
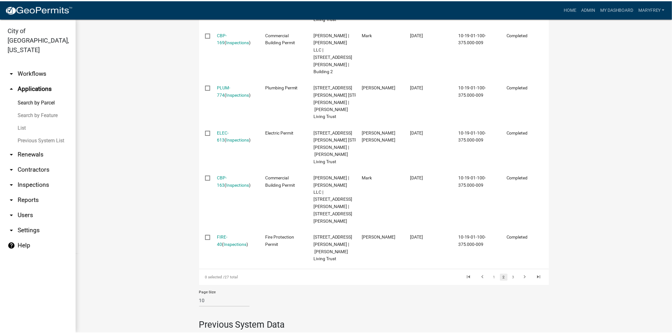
scroll to position [467, 0]
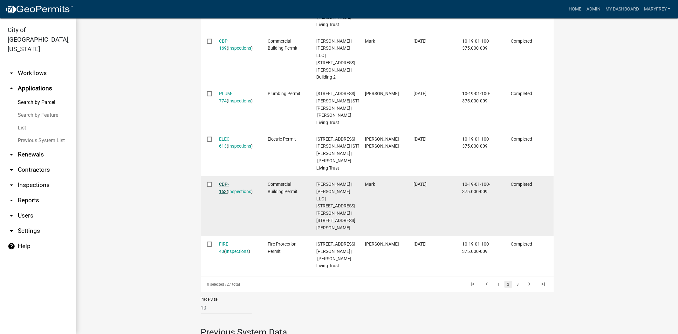
click at [224, 194] on link "CBP-163" at bounding box center [224, 187] width 10 height 12
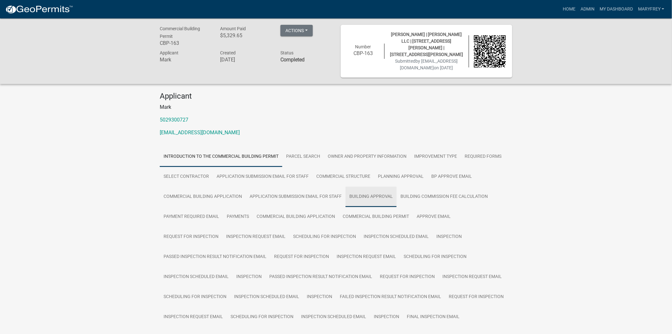
click at [369, 202] on link "Building Approval" at bounding box center [371, 196] width 51 height 20
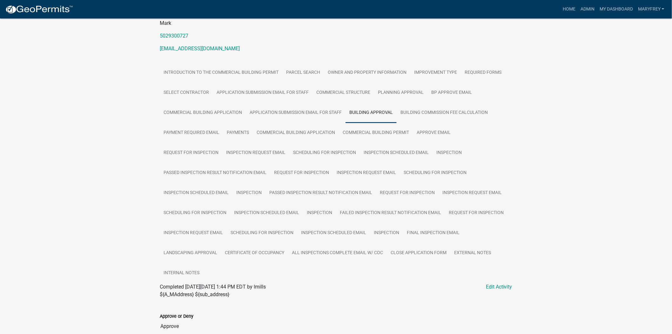
scroll to position [83, 0]
click at [339, 94] on link "Commercial Structure" at bounding box center [344, 93] width 62 height 20
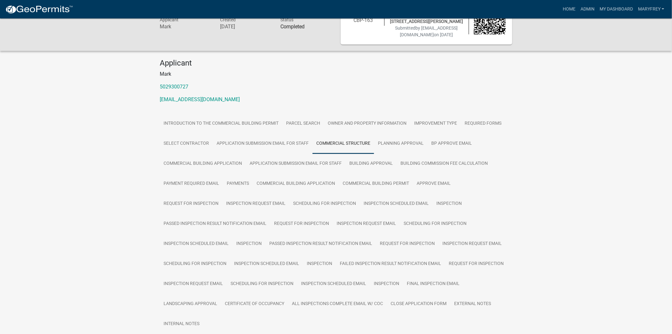
scroll to position [0, 0]
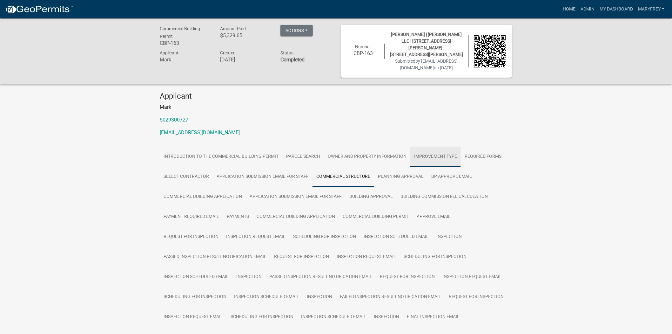
click at [446, 159] on link "Improvement Type" at bounding box center [435, 156] width 51 height 20
click at [483, 157] on link "Required Forms" at bounding box center [483, 156] width 44 height 20
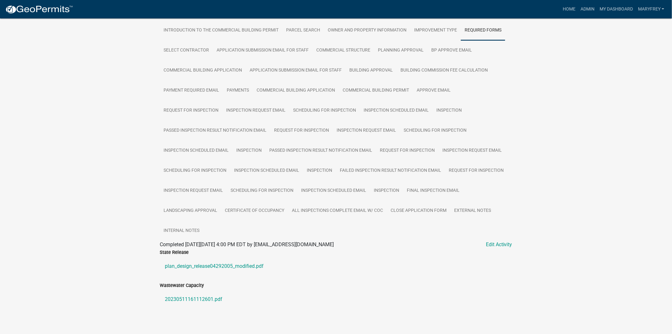
scroll to position [134, 0]
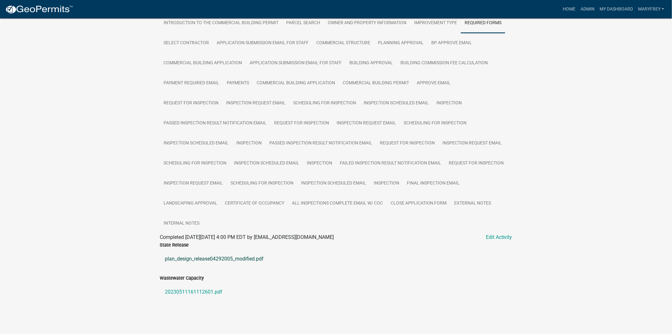
click at [198, 258] on link "plan_design_release04292005_modified.pdf" at bounding box center [336, 258] width 353 height 15
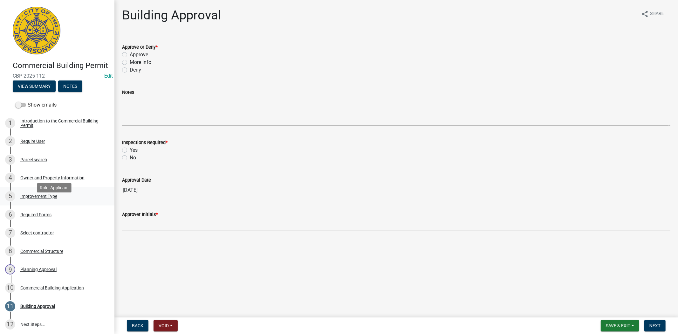
click at [36, 198] on div "Improvement Type" at bounding box center [38, 196] width 37 height 4
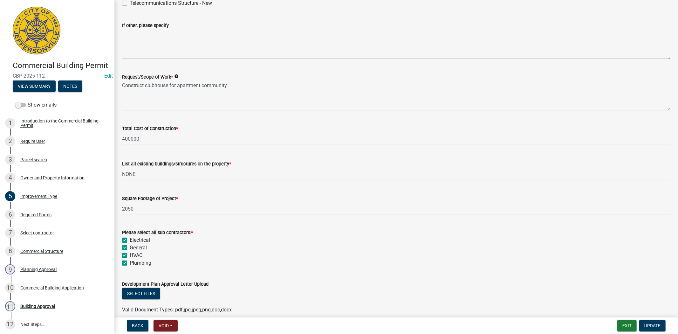
scroll to position [179, 0]
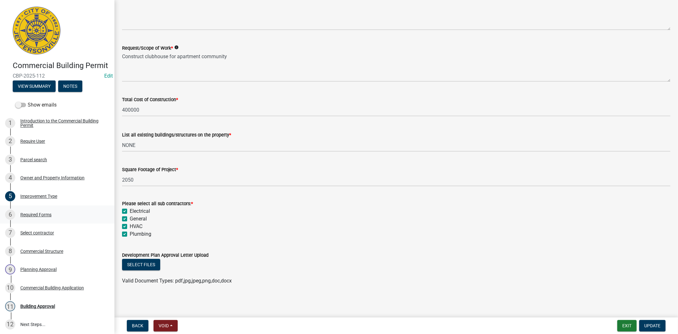
click at [37, 217] on div "Required Forms" at bounding box center [35, 214] width 31 height 4
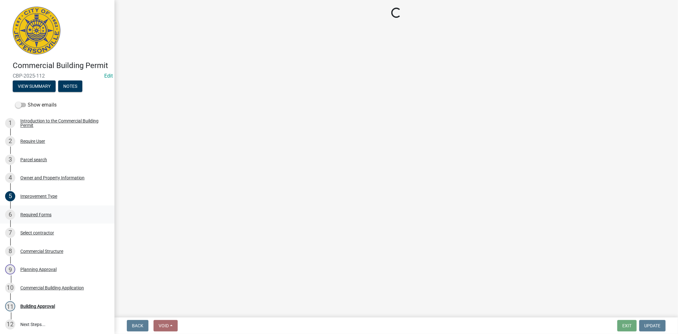
scroll to position [0, 0]
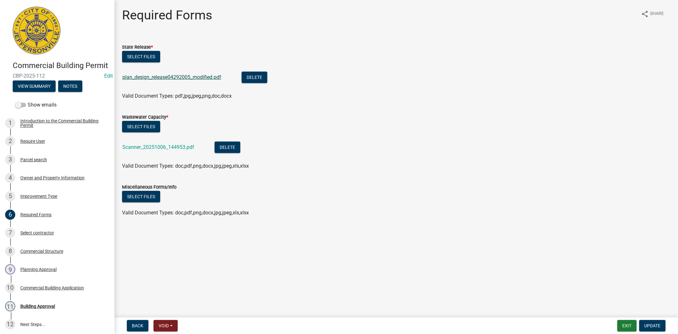
click at [164, 78] on link "plan_design_release04292005_modified.pdf" at bounding box center [171, 77] width 99 height 6
click at [37, 235] on div "Select contractor" at bounding box center [37, 232] width 34 height 4
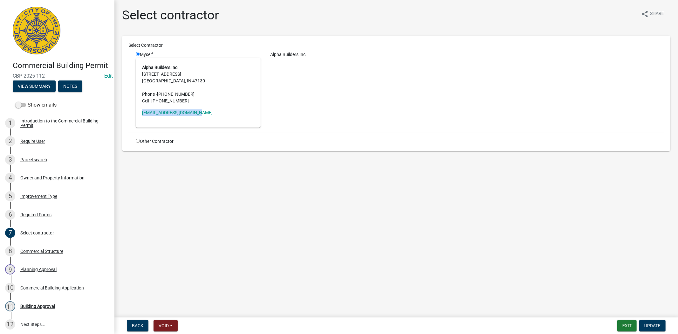
drag, startPoint x: 200, startPoint y: 112, endPoint x: 155, endPoint y: 119, distance: 45.7
click at [147, 121] on div "Alpha Builders Inc [STREET_ADDRESS] Phone - [PHONE_NUMBER] Cell - [PHONE_NUMBER…" at bounding box center [198, 93] width 125 height 70
click at [182, 118] on div "Alpha Builders Inc [STREET_ADDRESS] Phone - [PHONE_NUMBER] Cell - [PHONE_NUMBER…" at bounding box center [198, 93] width 125 height 70
drag, startPoint x: 198, startPoint y: 111, endPoint x: 143, endPoint y: 115, distance: 54.7
click at [138, 114] on div "Alpha Builders Inc [STREET_ADDRESS] Phone - [PHONE_NUMBER] Cell - [PHONE_NUMBER…" at bounding box center [198, 93] width 125 height 70
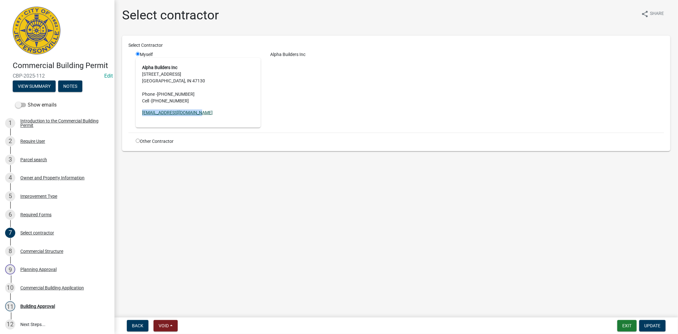
copy link "[EMAIL_ADDRESS][DOMAIN_NAME]"
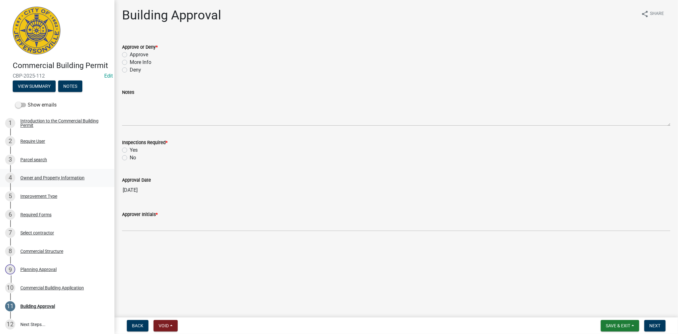
click at [61, 183] on div "4 Owner and Property Information" at bounding box center [54, 177] width 99 height 10
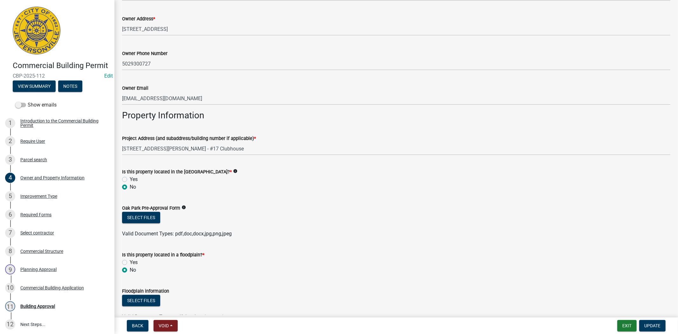
scroll to position [289, 0]
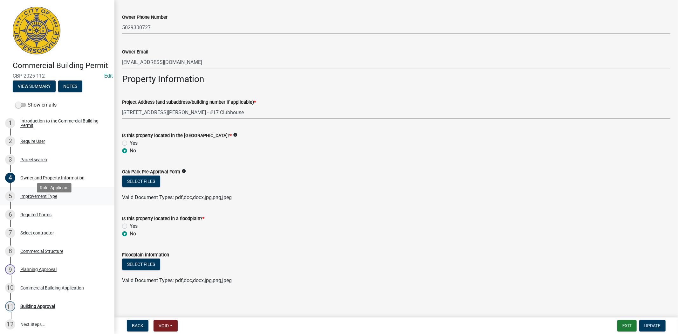
click at [50, 198] on div "Improvement Type" at bounding box center [38, 196] width 37 height 4
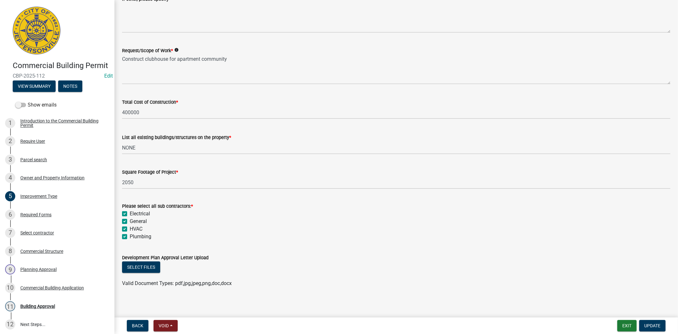
scroll to position [179, 0]
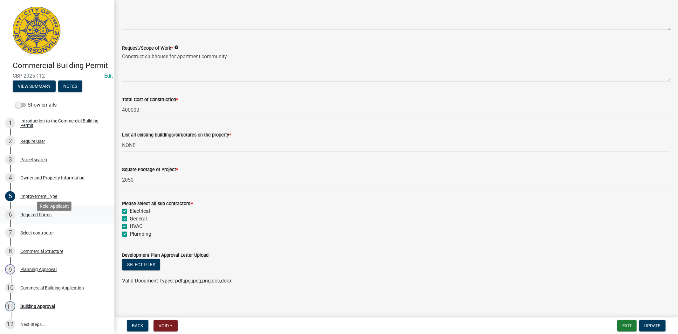
click at [39, 217] on div "Required Forms" at bounding box center [35, 214] width 31 height 4
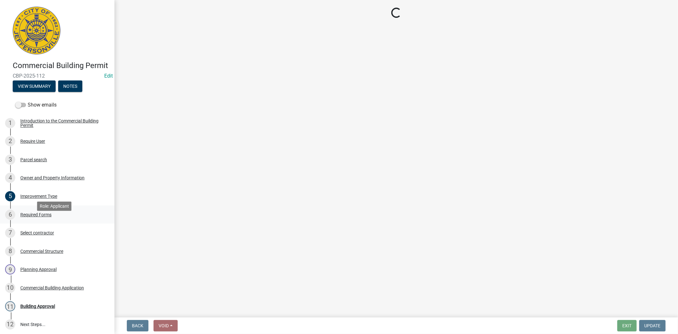
scroll to position [0, 0]
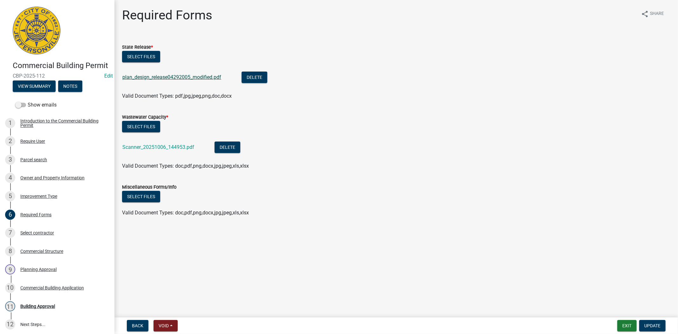
click at [157, 79] on link "plan_design_release04292005_modified.pdf" at bounding box center [171, 77] width 99 height 6
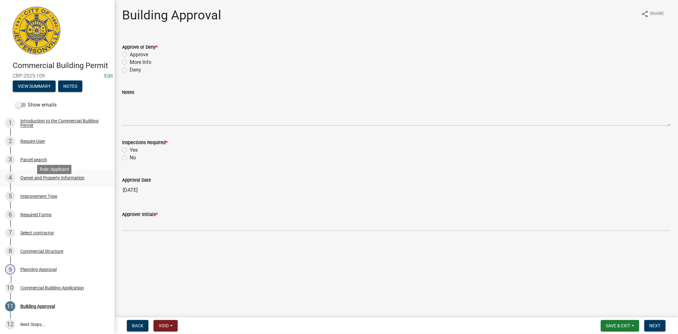
click at [45, 180] on div "Owner and Property Information" at bounding box center [52, 177] width 64 height 4
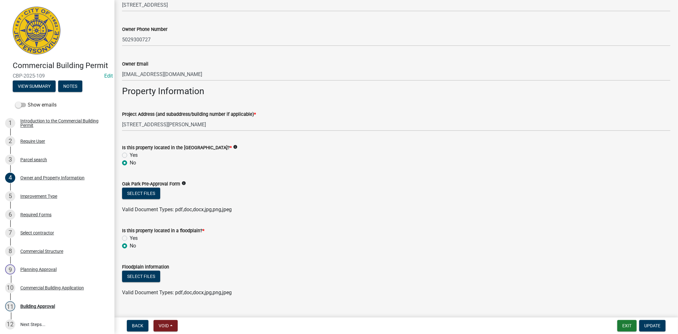
scroll to position [289, 0]
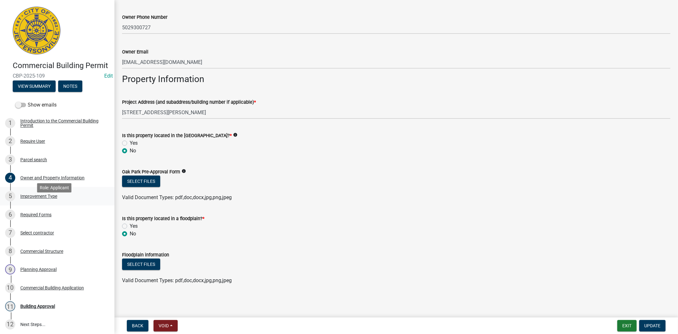
click at [36, 198] on div "Improvement Type" at bounding box center [38, 196] width 37 height 4
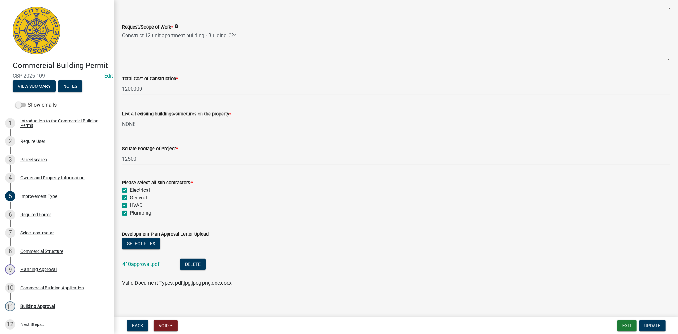
scroll to position [203, 0]
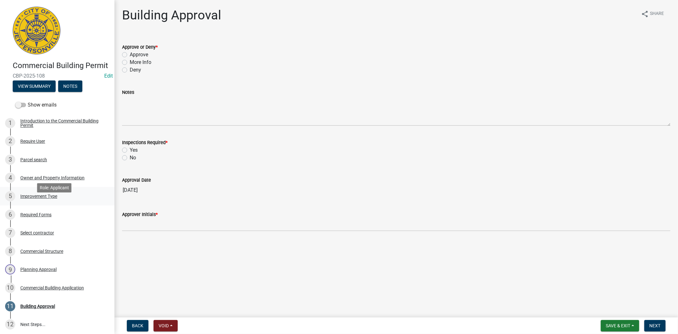
click at [26, 198] on div "Improvement Type" at bounding box center [38, 196] width 37 height 4
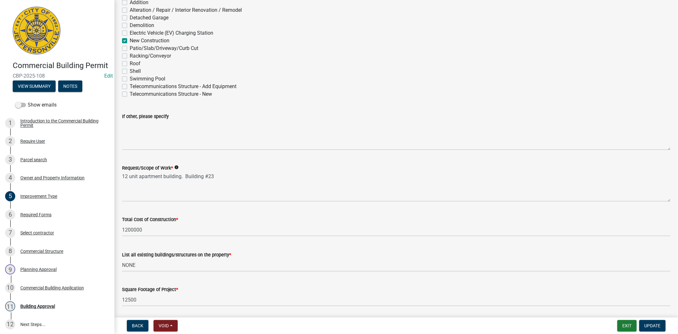
scroll to position [36, 0]
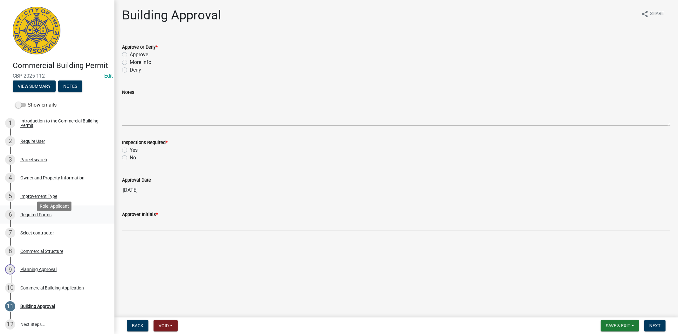
click at [37, 217] on div "Required Forms" at bounding box center [35, 214] width 31 height 4
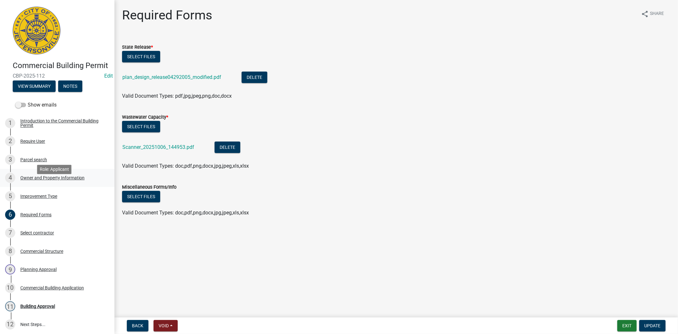
click at [62, 180] on div "Owner and Property Information" at bounding box center [52, 177] width 64 height 4
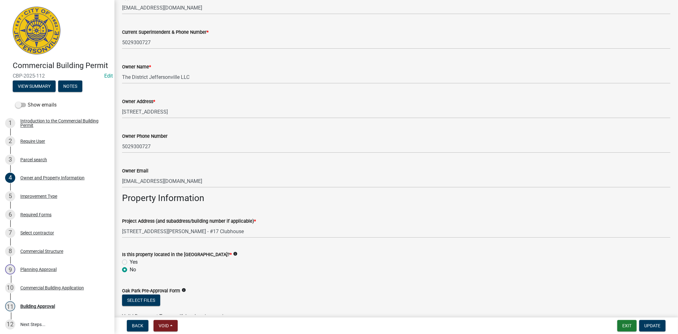
scroll to position [169, 0]
click at [34, 198] on div "Improvement Type" at bounding box center [38, 196] width 37 height 4
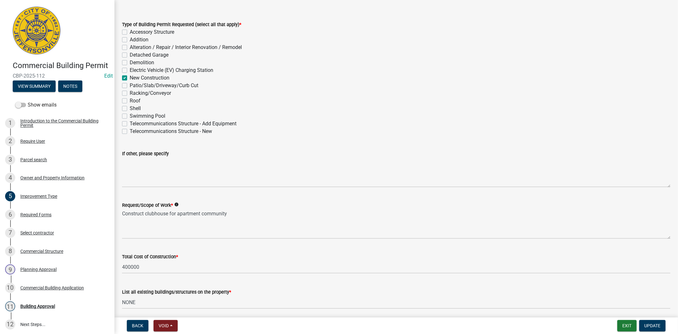
scroll to position [23, 0]
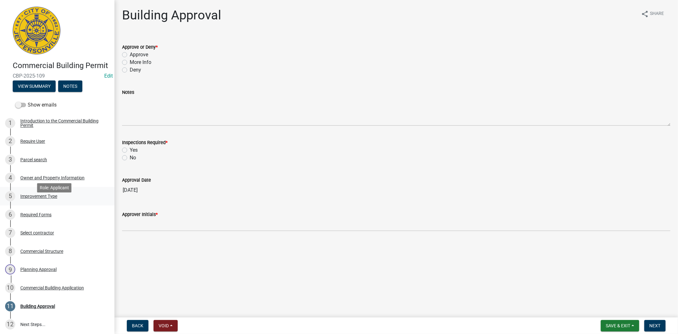
click at [50, 198] on div "Improvement Type" at bounding box center [38, 196] width 37 height 4
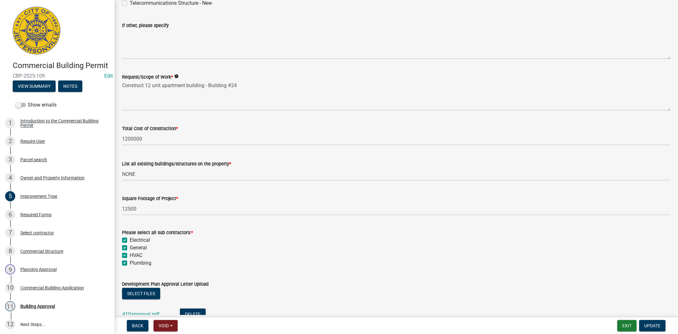
scroll to position [151, 0]
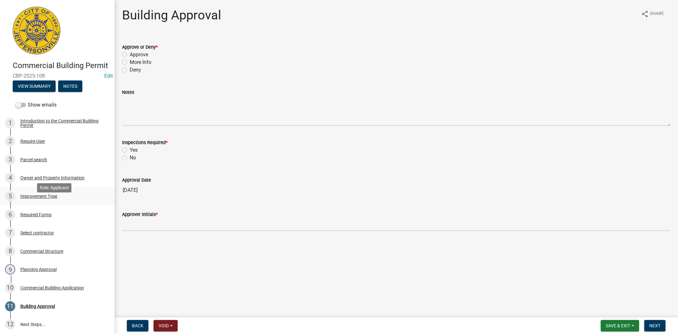
click at [36, 198] on div "Improvement Type" at bounding box center [38, 196] width 37 height 4
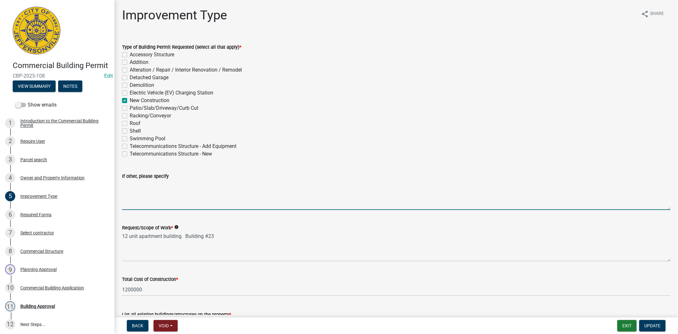
drag, startPoint x: 272, startPoint y: 183, endPoint x: 225, endPoint y: 194, distance: 48.6
click at [225, 194] on textarea "If other, please specify" at bounding box center [396, 195] width 548 height 30
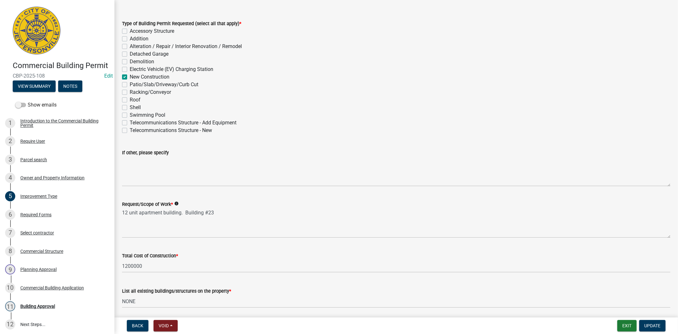
scroll to position [24, 0]
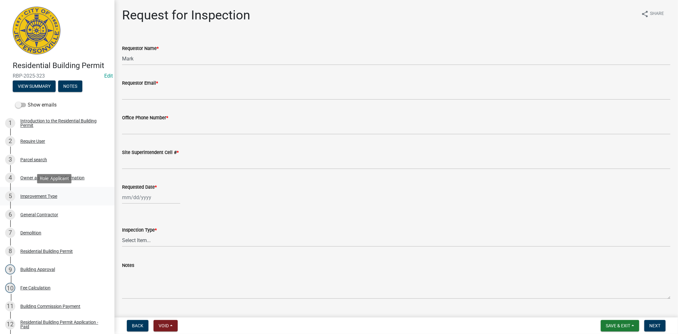
click at [56, 195] on div "Improvement Type" at bounding box center [38, 196] width 37 height 4
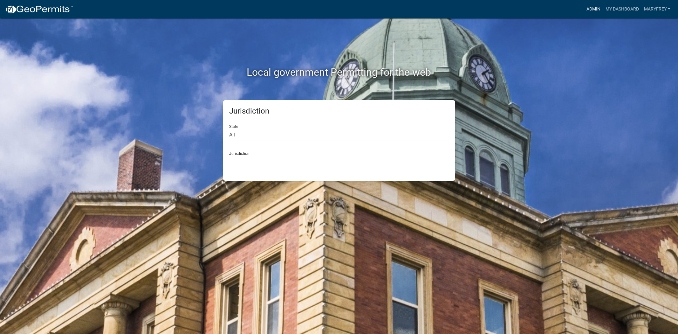
click at [590, 9] on link "Admin" at bounding box center [593, 9] width 19 height 12
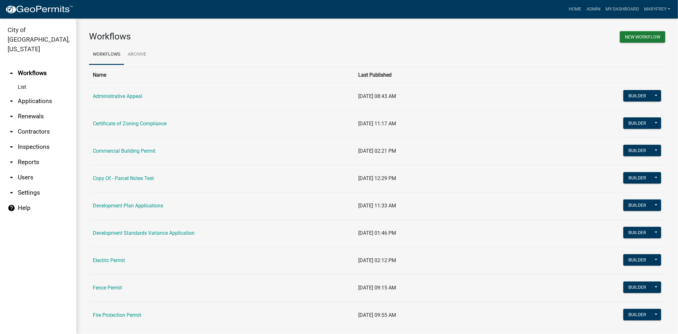
click at [44, 93] on link "arrow_drop_down Applications" at bounding box center [38, 100] width 76 height 15
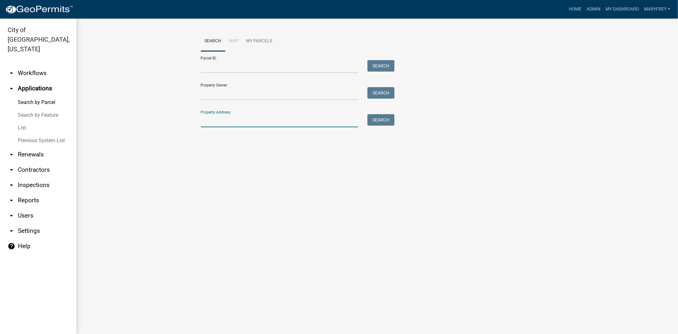
click at [248, 126] on input "Property Address:" at bounding box center [279, 120] width 157 height 13
type input "thompson"
click at [376, 121] on button "Search" at bounding box center [380, 119] width 27 height 11
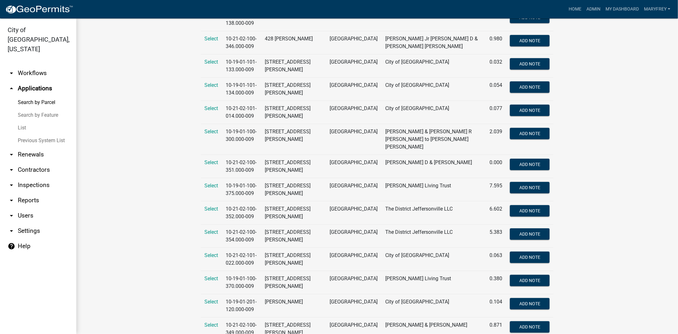
scroll to position [494, 0]
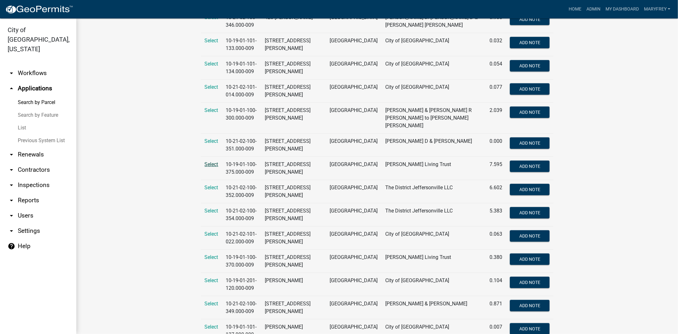
click at [213, 161] on span "Select" at bounding box center [212, 164] width 14 height 6
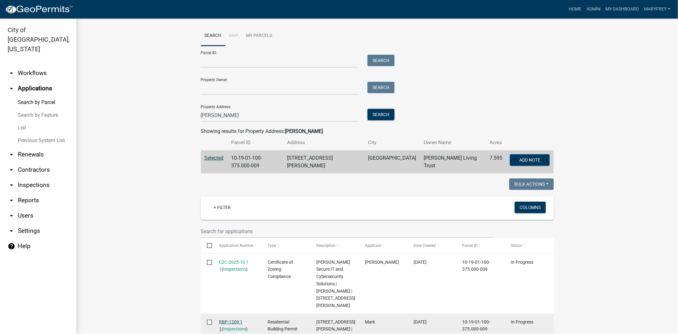
click at [233, 319] on link "RBP-1209 1 1" at bounding box center [231, 325] width 24 height 12
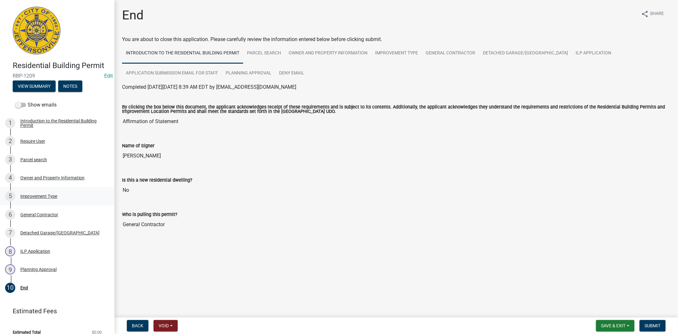
click at [50, 196] on div "Improvement Type" at bounding box center [38, 196] width 37 height 4
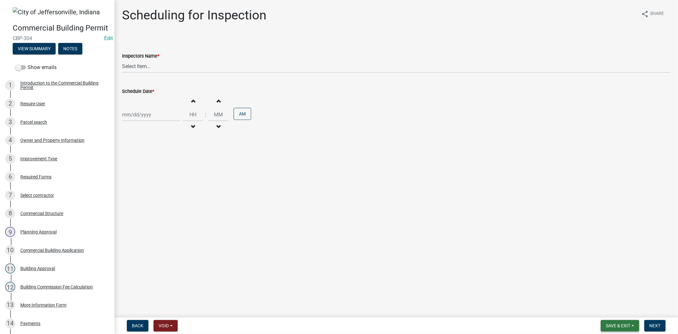
click at [634, 326] on button "Save & Exit" at bounding box center [619, 325] width 38 height 11
click at [604, 306] on button "Save & Exit" at bounding box center [613, 308] width 51 height 15
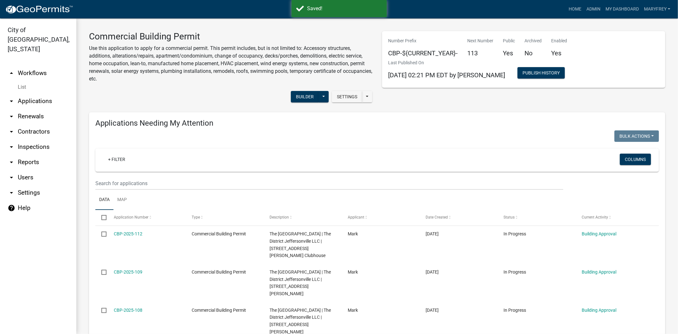
click at [25, 154] on link "arrow_drop_down Reports" at bounding box center [38, 161] width 76 height 15
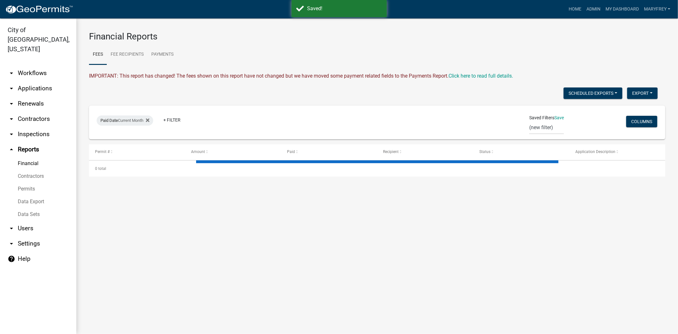
click at [25, 157] on link "Financial" at bounding box center [38, 163] width 76 height 13
click at [149, 118] on icon at bounding box center [147, 120] width 3 height 5
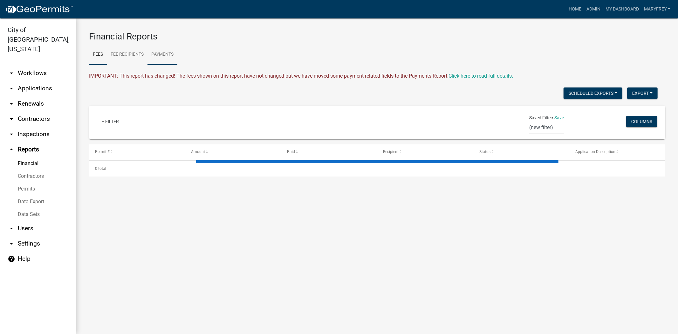
click at [163, 52] on link "Payments" at bounding box center [162, 54] width 30 height 20
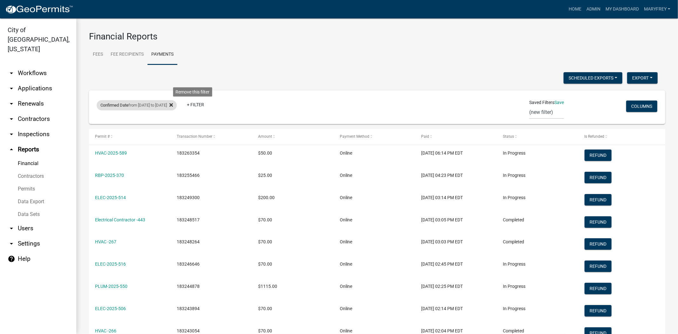
click at [173, 105] on icon at bounding box center [170, 104] width 3 height 3
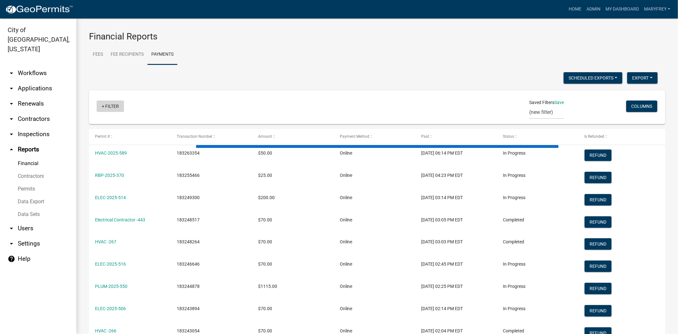
click at [103, 105] on link "+ Filter" at bounding box center [110, 105] width 27 height 11
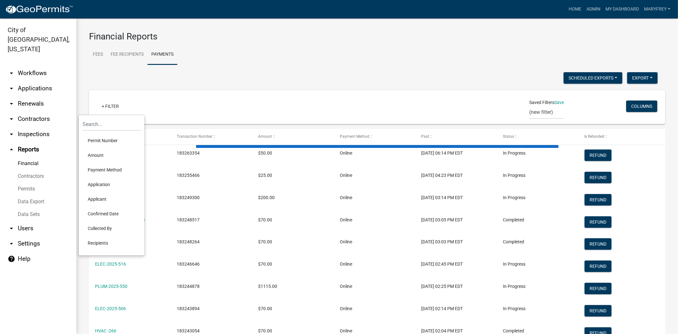
click at [101, 214] on li "Confirmed Date" at bounding box center [112, 213] width 58 height 15
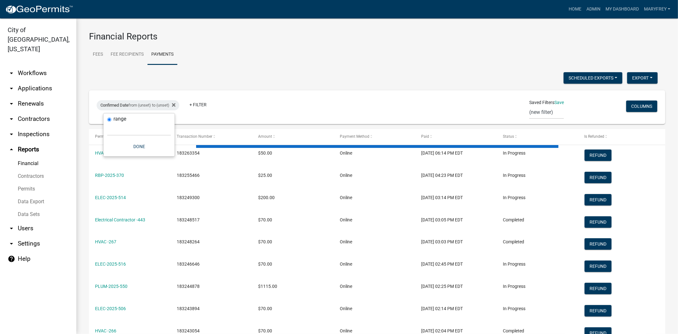
click at [131, 118] on div "range" at bounding box center [139, 119] width 64 height 7
click at [131, 125] on select "Today Yesterday Current Week Previous Week Current Month Last Month Current Cal…" at bounding box center [139, 129] width 64 height 13
select select "custom"
click at [107, 123] on select "Today Yesterday Current Week Previous Week Current Month Last Month Current Cal…" at bounding box center [139, 129] width 64 height 13
click at [168, 155] on input "date" at bounding box center [139, 156] width 64 height 13
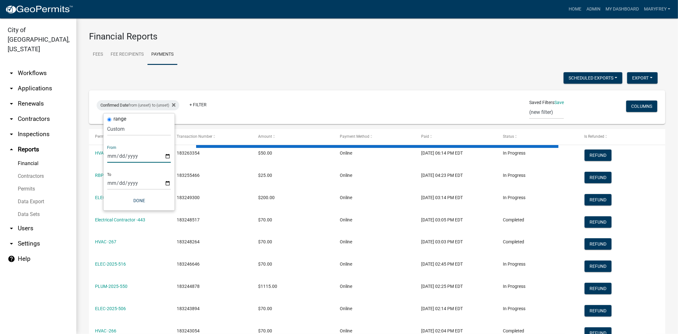
type input "2025-10-10"
click at [171, 183] on input "date" at bounding box center [144, 183] width 64 height 13
type input "2025-10-10"
click at [145, 199] on button "Done" at bounding box center [148, 200] width 64 height 11
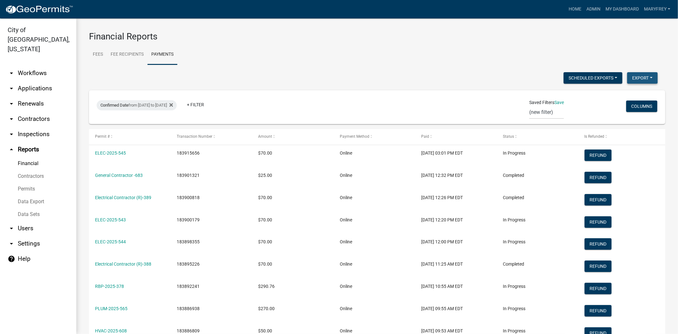
click at [644, 81] on button "Export" at bounding box center [642, 77] width 30 height 11
click at [619, 94] on button "Excel Format (.xlsx)" at bounding box center [627, 94] width 59 height 15
select select "3: 100"
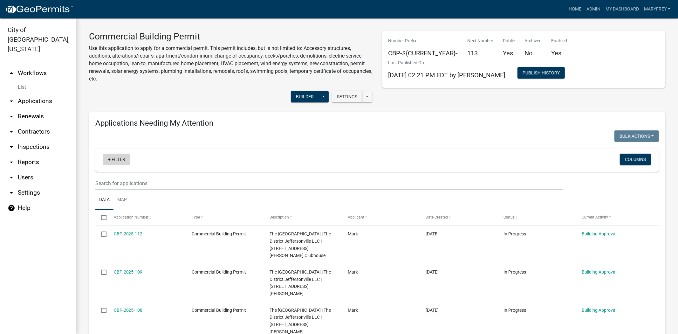
click at [109, 159] on link "+ Filter" at bounding box center [116, 158] width 27 height 11
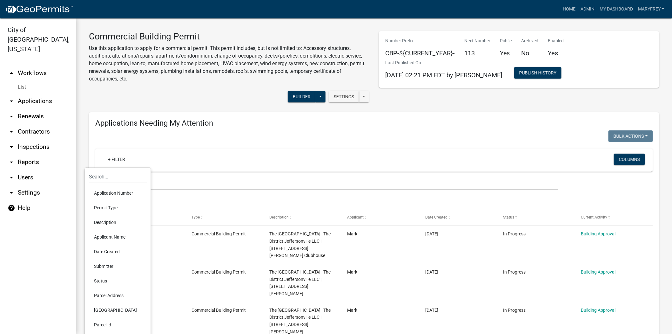
click at [28, 154] on link "arrow_drop_down Reports" at bounding box center [38, 161] width 76 height 15
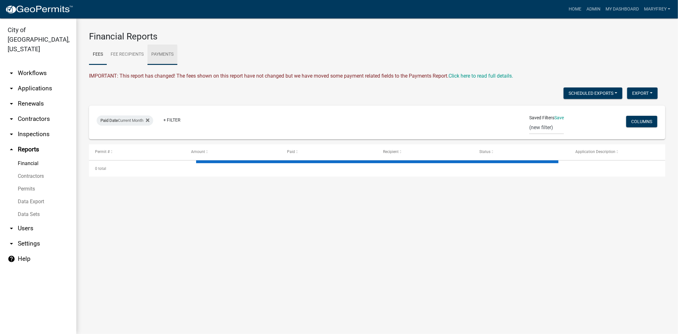
click at [167, 53] on link "Payments" at bounding box center [162, 54] width 30 height 20
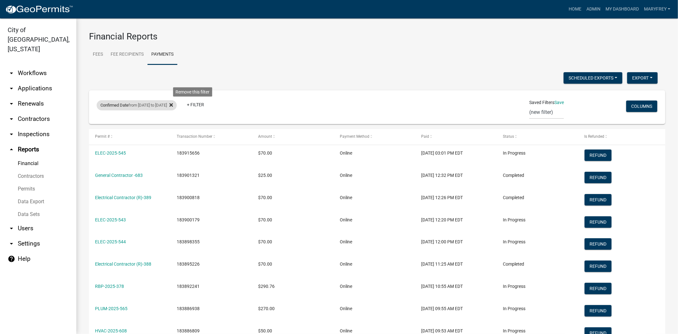
click at [173, 105] on icon at bounding box center [170, 104] width 3 height 3
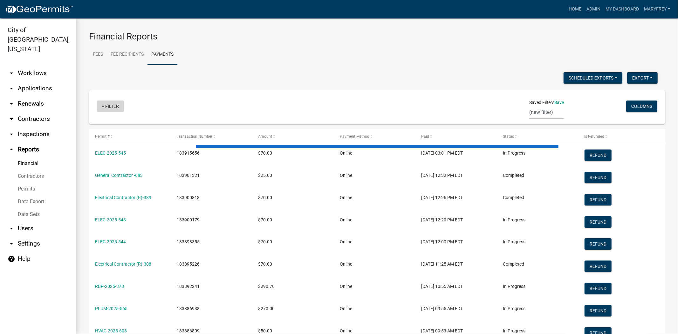
click at [100, 105] on link "+ Filter" at bounding box center [110, 105] width 27 height 11
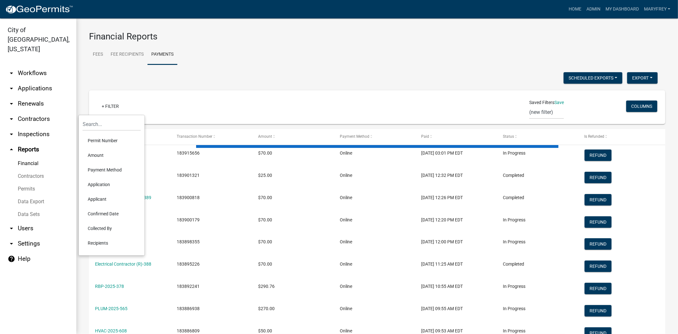
click at [97, 211] on li "Confirmed Date" at bounding box center [112, 213] width 58 height 15
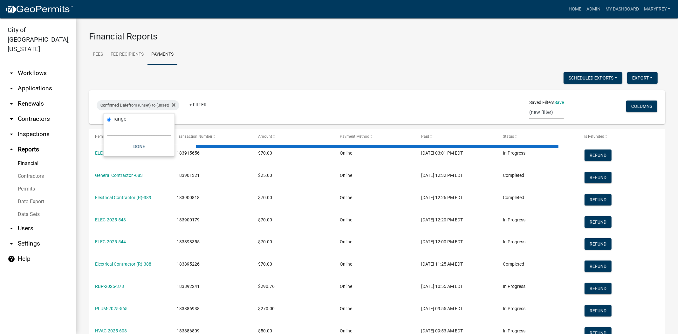
click at [134, 126] on select "Today Yesterday Current Week Previous Week Current Month Last Month Current Cal…" at bounding box center [139, 129] width 64 height 13
select select "custom"
click at [107, 123] on select "Today Yesterday Current Week Previous Week Current Month Last Month Current Cal…" at bounding box center [139, 129] width 64 height 13
click at [169, 153] on input "date" at bounding box center [139, 156] width 64 height 13
type input "2025-10-11"
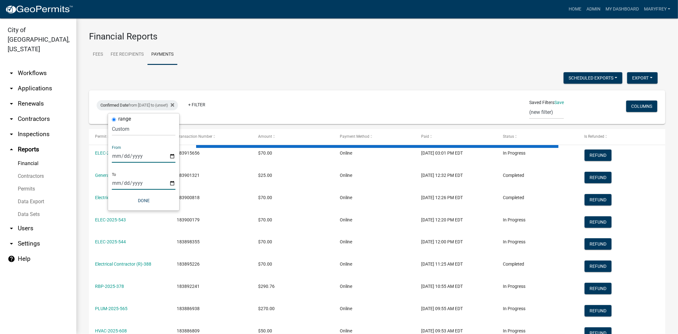
click at [172, 183] on input "date" at bounding box center [144, 183] width 64 height 13
type input "2025-10-13"
click at [145, 202] on button "Done" at bounding box center [148, 200] width 64 height 11
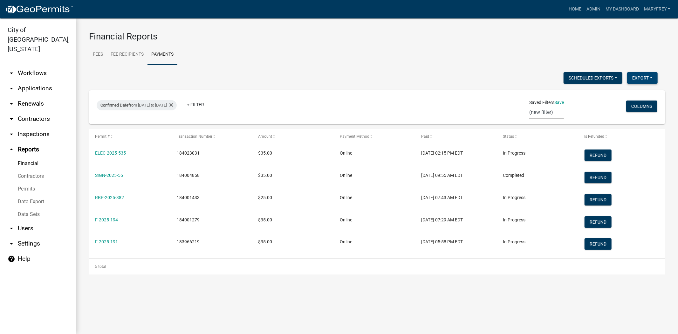
click at [638, 79] on button "Export" at bounding box center [642, 77] width 30 height 11
select select "3: 100"
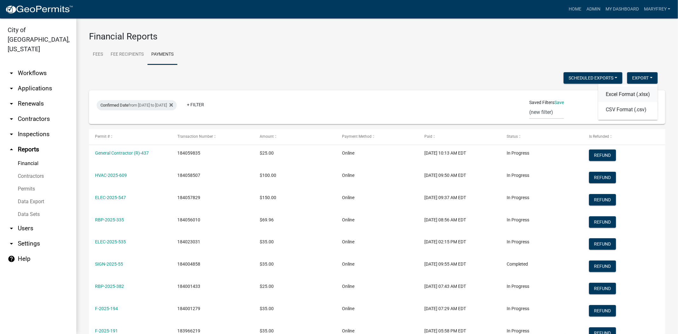
click at [623, 95] on button "Excel Format (.xlsx)" at bounding box center [627, 94] width 59 height 15
click at [173, 105] on icon at bounding box center [170, 104] width 3 height 3
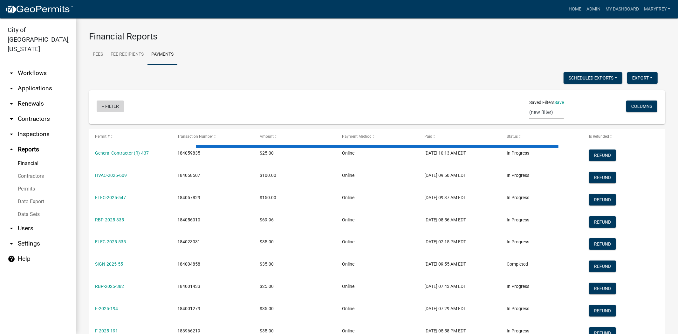
click at [103, 106] on link "+ Filter" at bounding box center [110, 105] width 27 height 11
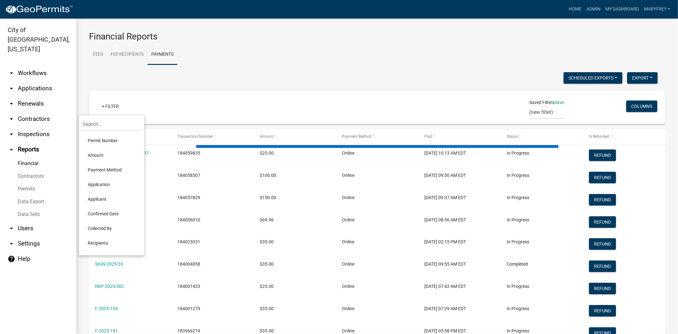
click at [108, 212] on li "Confirmed Date" at bounding box center [112, 213] width 58 height 15
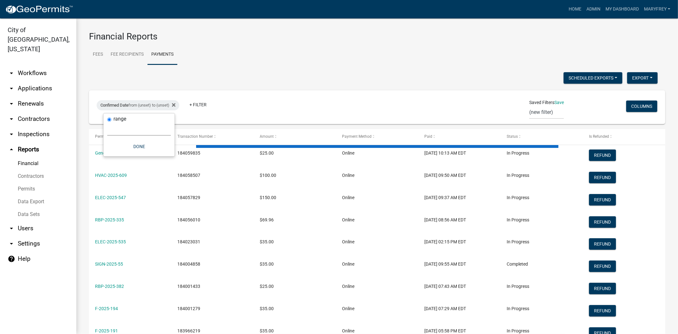
click at [135, 128] on select "Today Yesterday Current Week Previous Week Current Month Last Month Current Cal…" at bounding box center [139, 129] width 64 height 13
select select "custom"
click at [107, 123] on select "Today Yesterday Current Week Previous Week Current Month Last Month Current Cal…" at bounding box center [139, 129] width 64 height 13
click at [168, 155] on input "date" at bounding box center [139, 156] width 64 height 13
type input "2025-10-11"
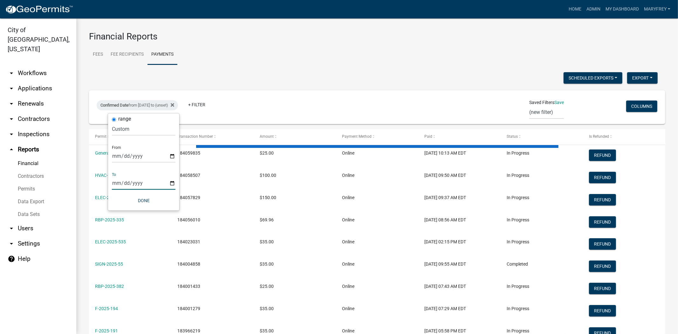
click at [173, 181] on input "date" at bounding box center [144, 183] width 64 height 13
type input "2025-10-11"
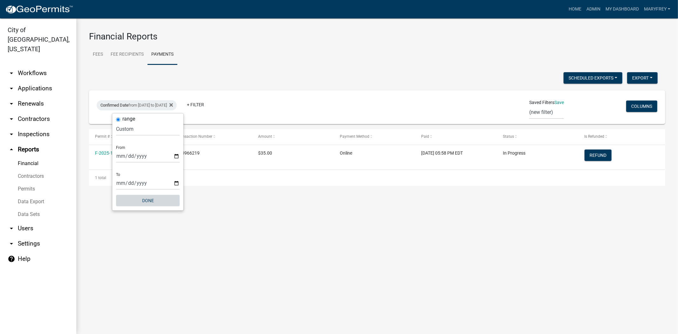
click at [148, 199] on button "Done" at bounding box center [148, 200] width 64 height 11
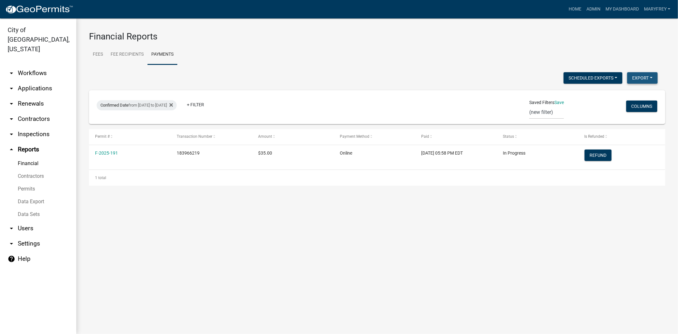
click at [638, 73] on button "Export" at bounding box center [642, 77] width 30 height 11
click at [627, 93] on button "Excel Format (.xlsx)" at bounding box center [627, 94] width 59 height 15
select select "3: 100"
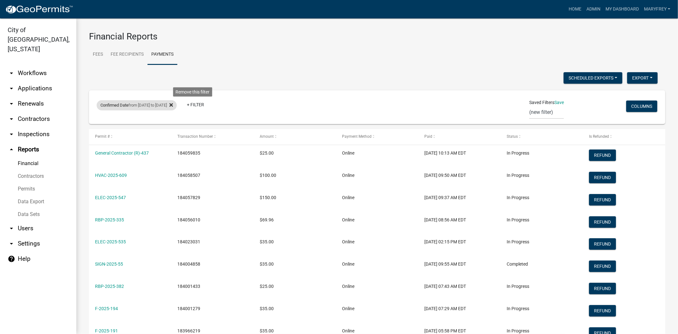
click at [173, 105] on icon at bounding box center [170, 104] width 3 height 3
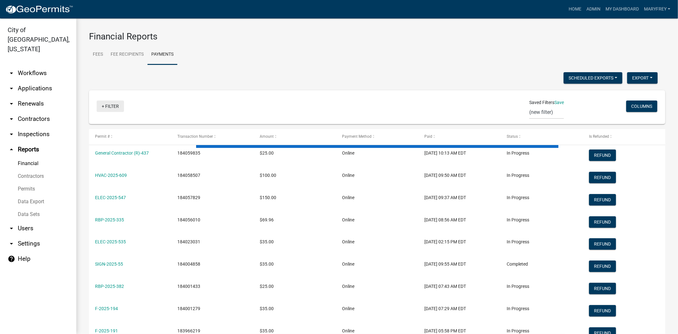
click at [103, 106] on link "+ Filter" at bounding box center [110, 105] width 27 height 11
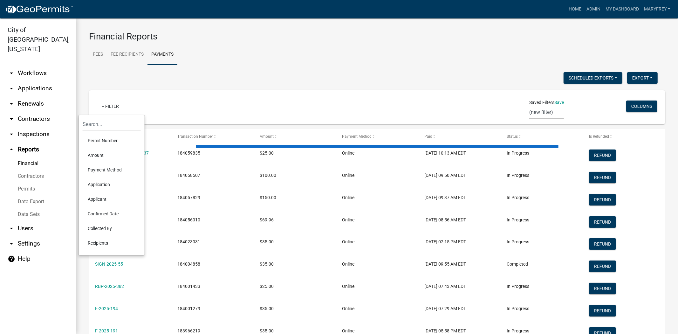
click at [111, 212] on li "Confirmed Date" at bounding box center [112, 213] width 58 height 15
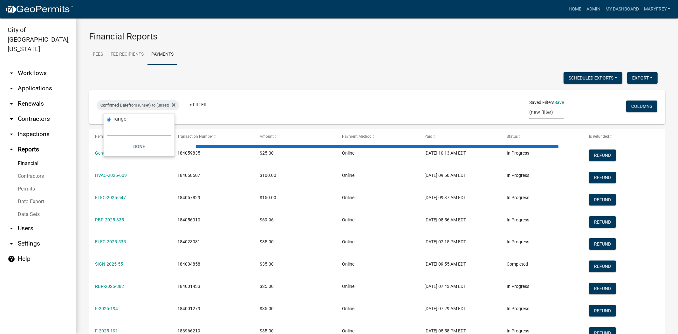
click at [130, 130] on select "Today Yesterday Current Week Previous Week Current Month Last Month Current Cal…" at bounding box center [139, 129] width 64 height 13
select select "custom"
click at [107, 123] on select "Today Yesterday Current Week Previous Week Current Month Last Month Current Cal…" at bounding box center [139, 129] width 64 height 13
click at [167, 157] on input "date" at bounding box center [139, 156] width 64 height 13
type input "2025-10-12"
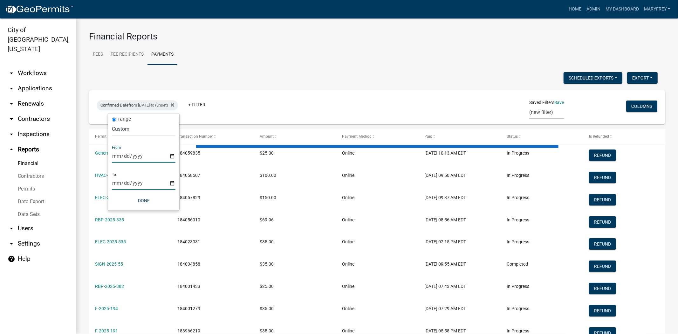
click at [170, 185] on input "date" at bounding box center [144, 183] width 64 height 13
type input "2025-10-13"
click at [153, 195] on button "Done" at bounding box center [148, 200] width 64 height 11
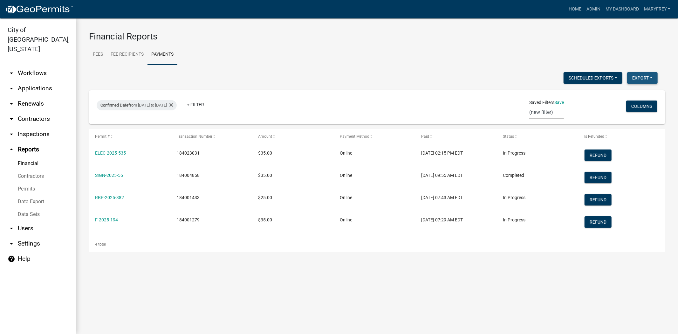
click at [637, 79] on button "Export" at bounding box center [642, 77] width 30 height 11
click at [619, 92] on button "Excel Format (.xlsx)" at bounding box center [627, 94] width 59 height 15
select select "3: 100"
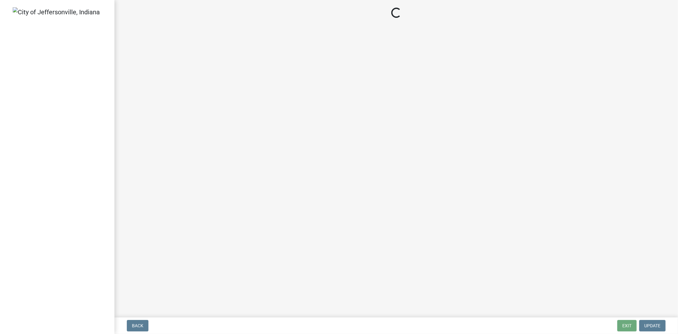
select select "3: 3"
